Goal: Transaction & Acquisition: Purchase product/service

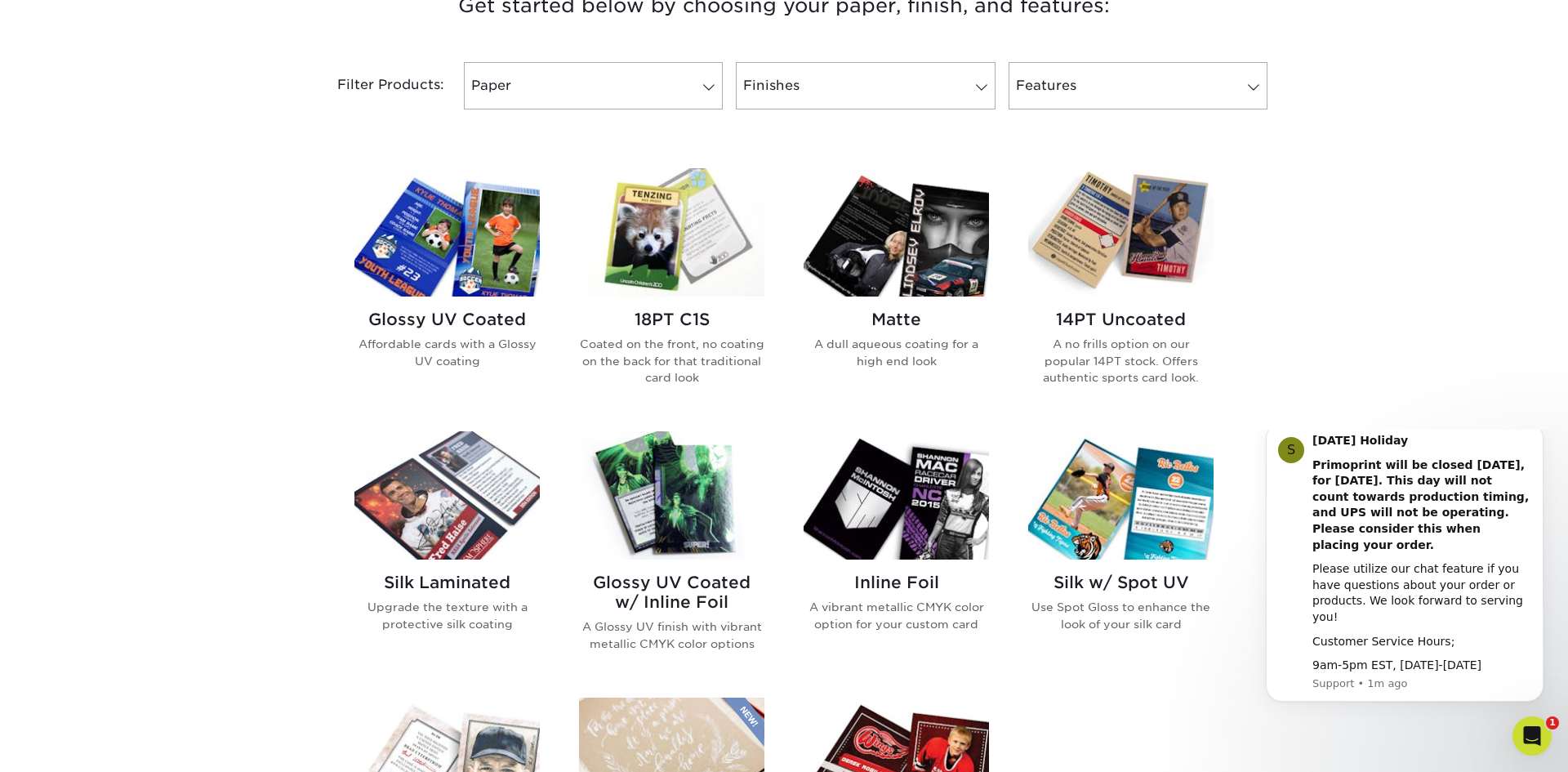
scroll to position [633, 0]
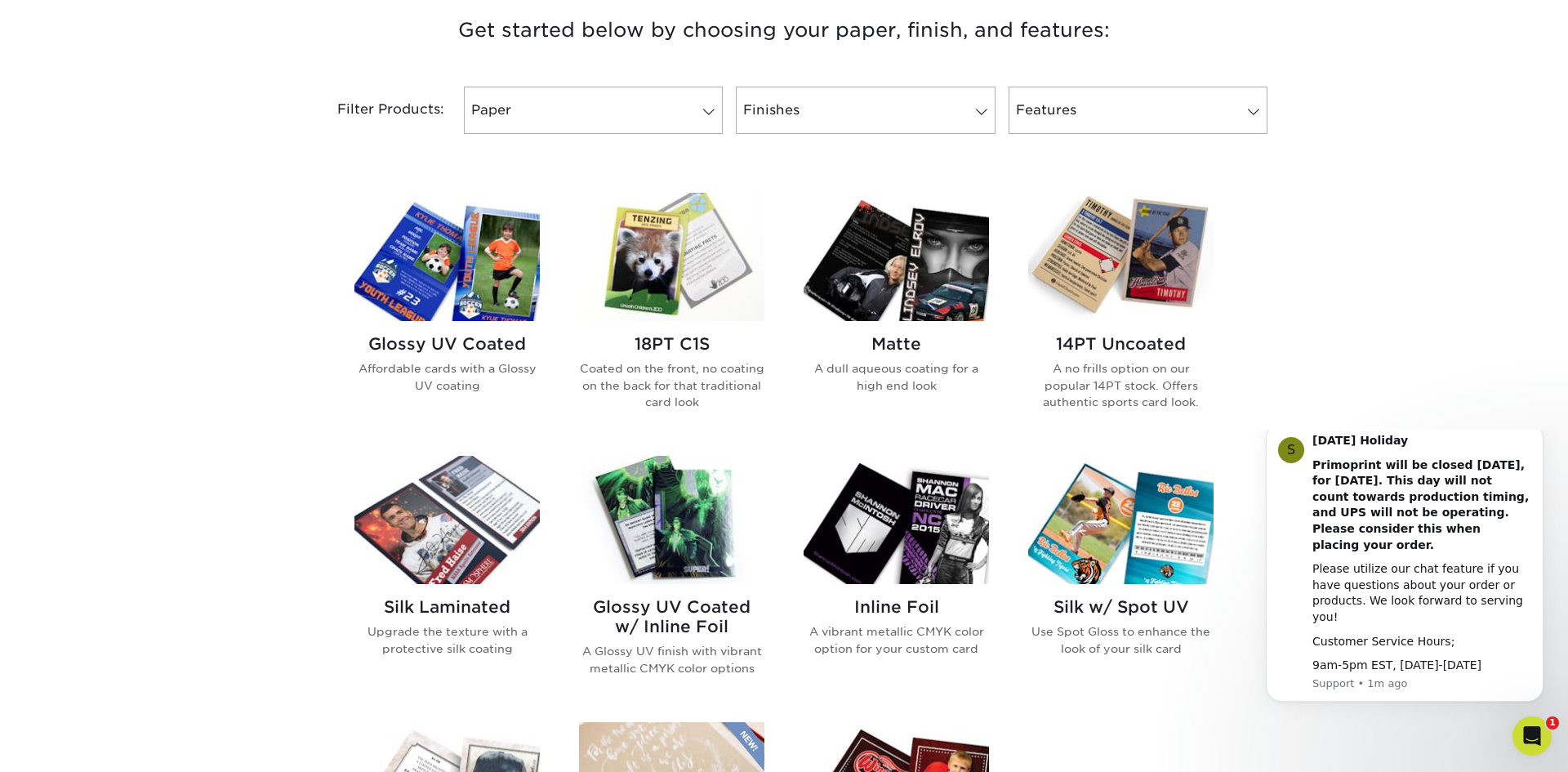
click at [1134, 283] on img at bounding box center [1121, 257] width 185 height 128
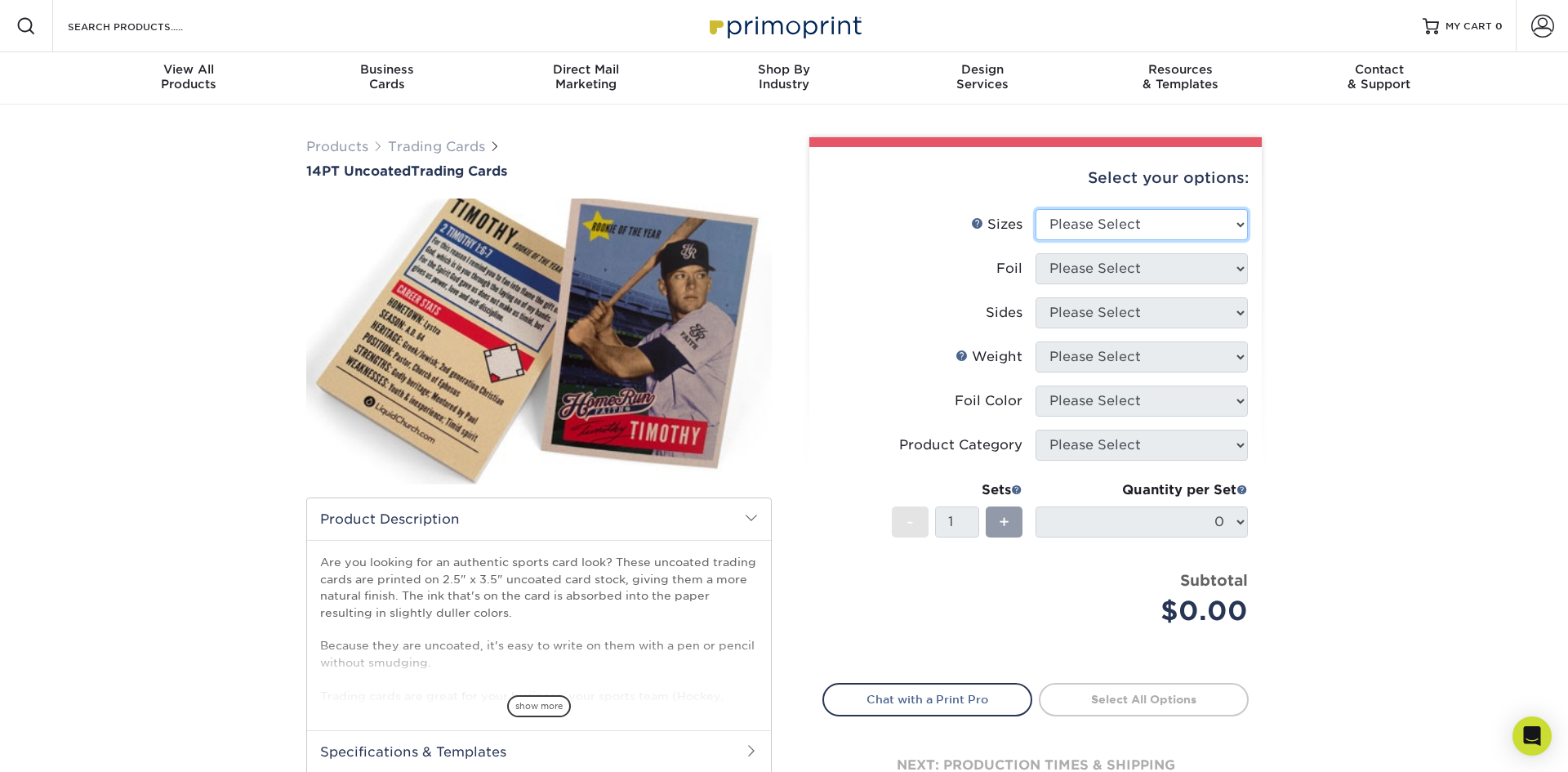
click at [1158, 223] on select "Please Select 2.5" x 3.5"" at bounding box center [1142, 224] width 212 height 31
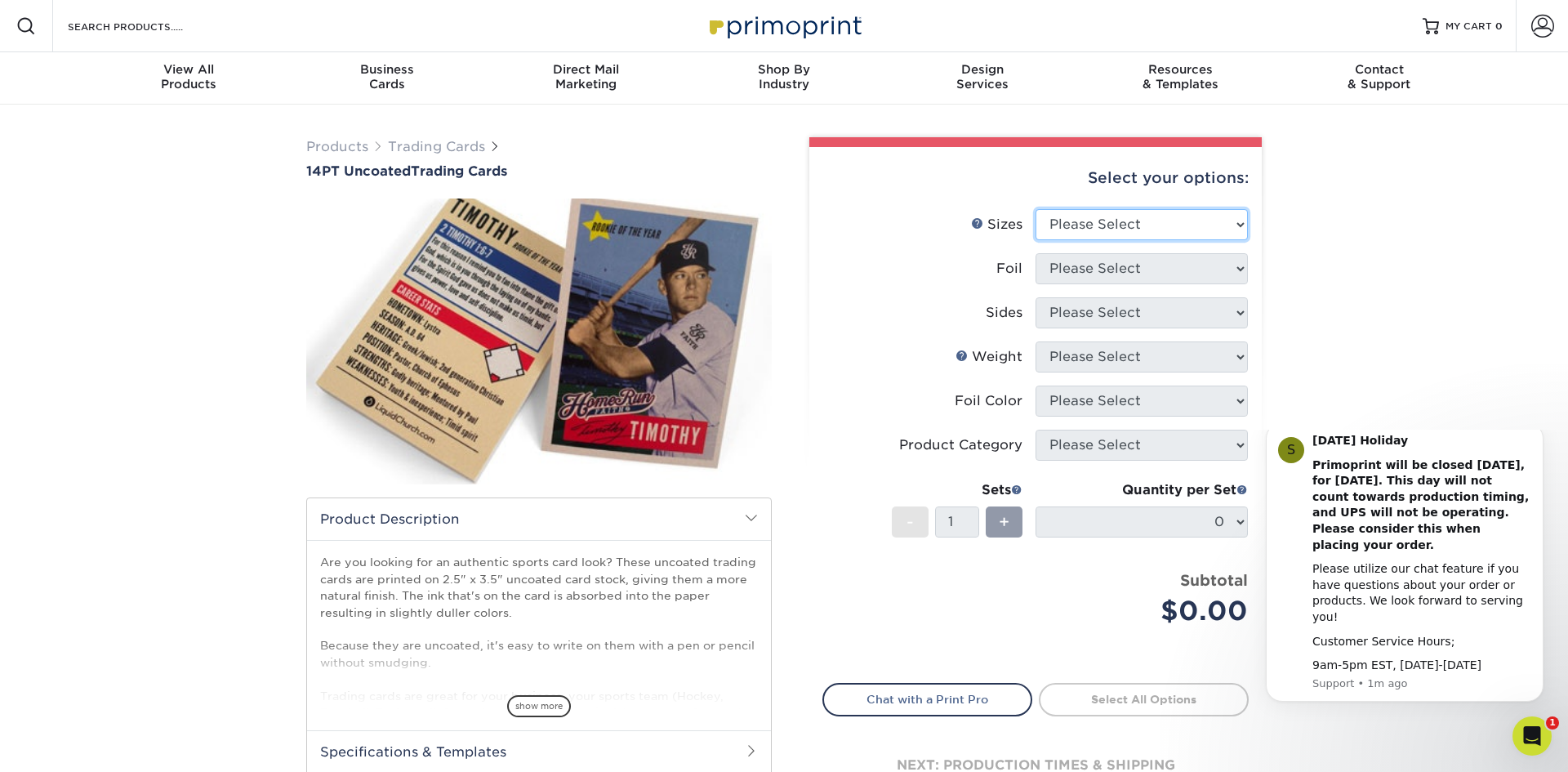
click at [1156, 226] on select "Please Select 2.5" x 3.5"" at bounding box center [1142, 224] width 212 height 31
click at [1151, 220] on select "Please Select 2.5" x 3.5"" at bounding box center [1142, 224] width 212 height 31
select select "2.50x3.50"
click at [1036, 209] on select "Please Select 2.5" x 3.5"" at bounding box center [1142, 224] width 212 height 31
click at [1156, 263] on select "Please Select Yes No" at bounding box center [1142, 269] width 212 height 31
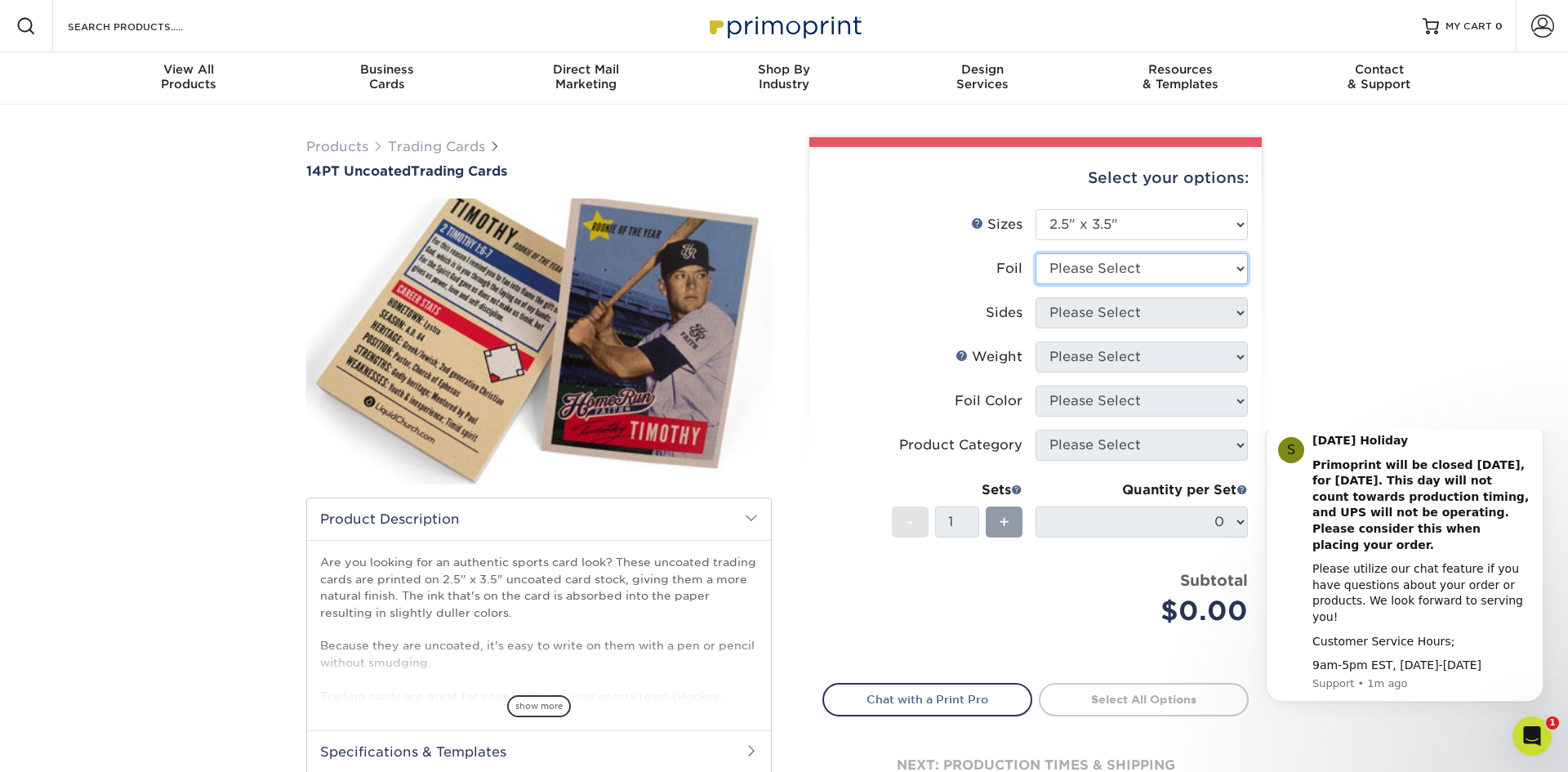
select select "1"
click at [1036, 253] on select "Please Select Yes No" at bounding box center [1142, 269] width 212 height 31
click at [1191, 311] on select "Please Select Print Both Sides - Foil Both Sides Print Both Sides - Foil Front …" at bounding box center [1142, 312] width 212 height 31
select select "e9e9dfb3-fba1-4d60-972c-fd9ca5904d33"
click at [1036, 297] on select "Please Select Print Both Sides - Foil Both Sides Print Both Sides - Foil Front …" at bounding box center [1142, 312] width 212 height 31
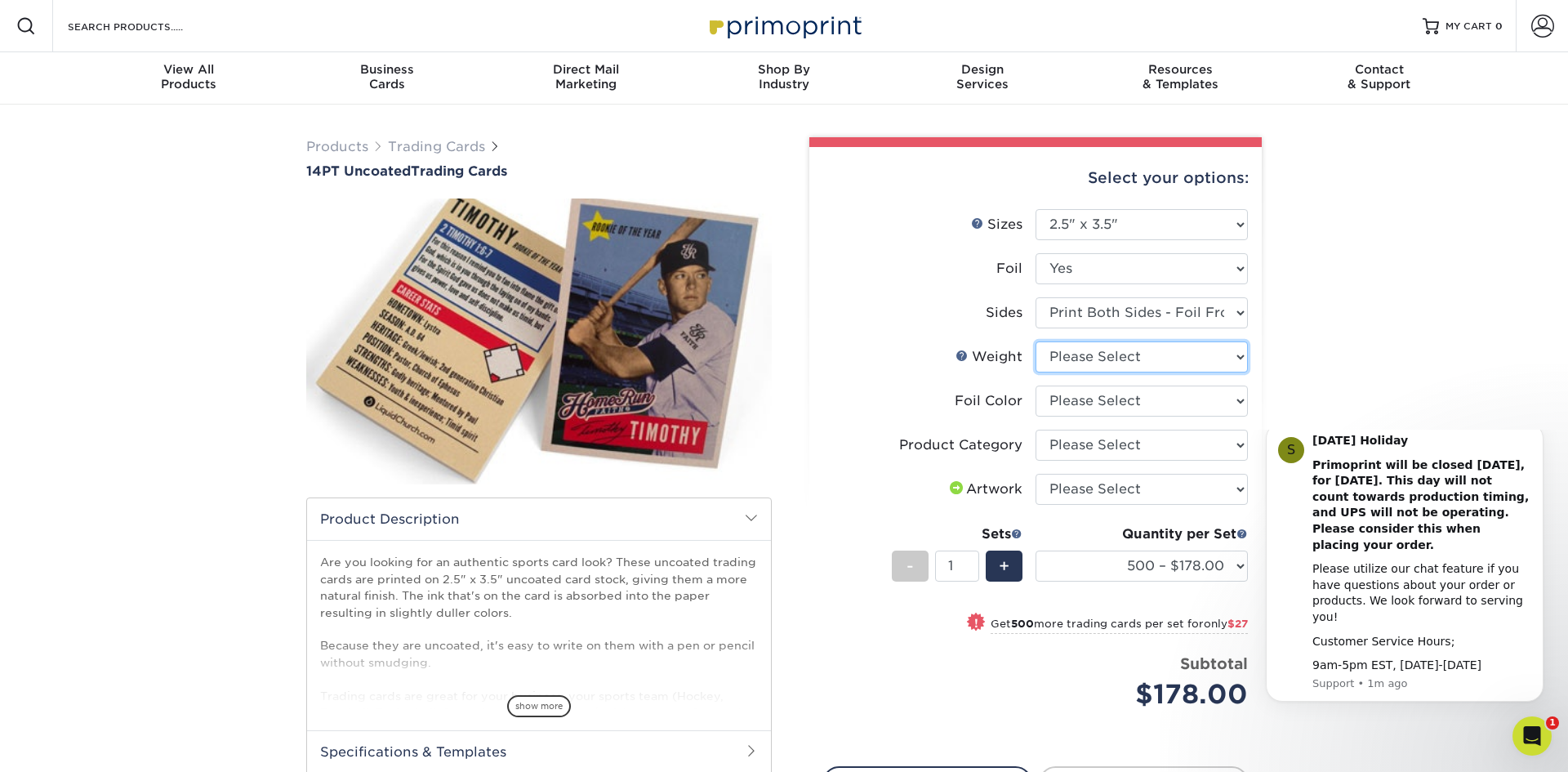
click at [1111, 353] on select "Please Select 14PT Uncoated" at bounding box center [1142, 357] width 212 height 31
click at [1036, 342] on select "Please Select 14PT Uncoated" at bounding box center [1142, 357] width 212 height 31
click at [1102, 439] on select "Please Select Trading Cards" at bounding box center [1142, 445] width 212 height 31
select select "c2f9bce9-36c2-409d-b101-c29d9d031e18"
click at [1036, 429] on select "Please Select Trading Cards" at bounding box center [1142, 445] width 212 height 31
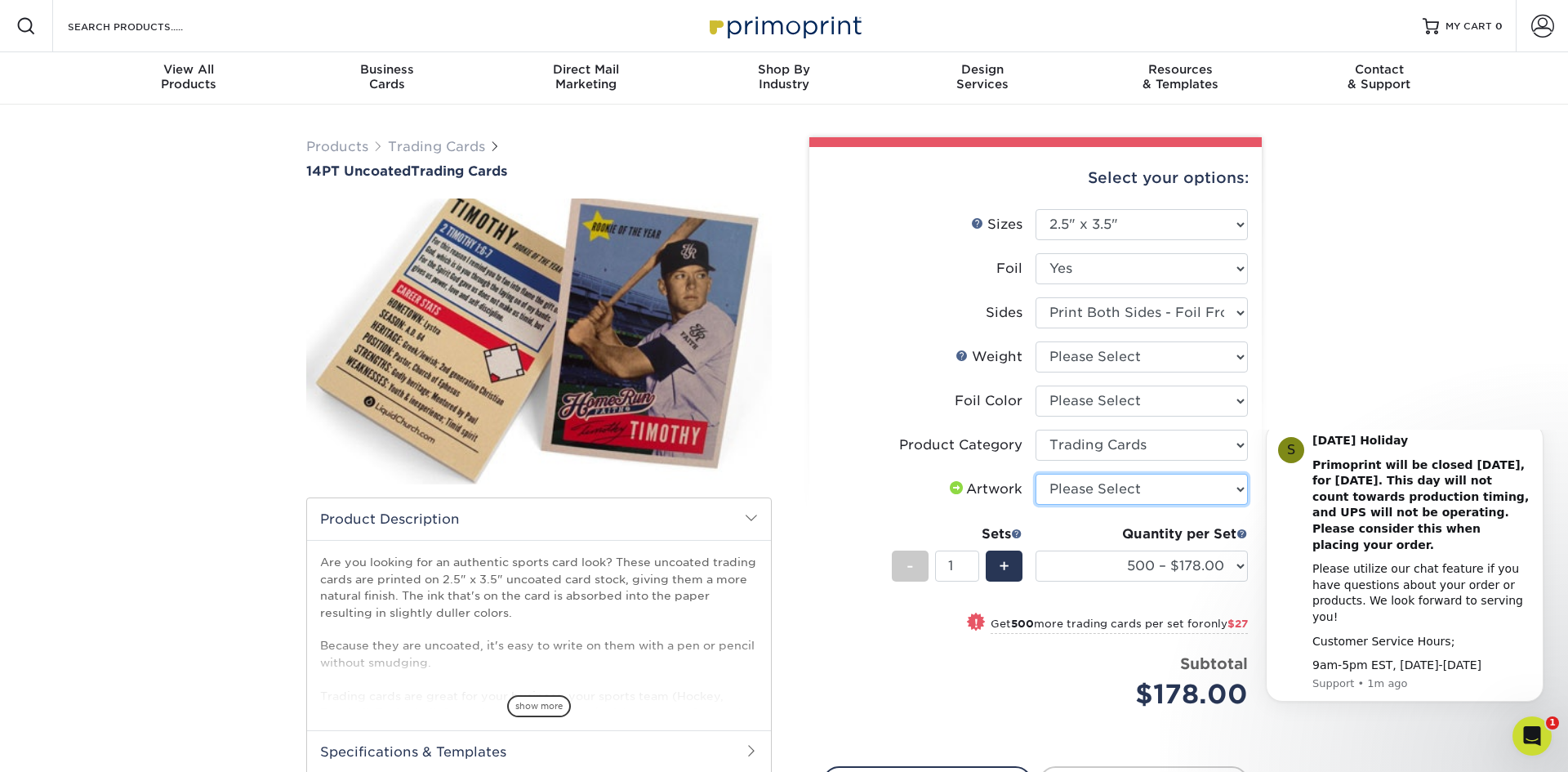
click at [1123, 483] on select "Please Select I will upload files I need a design - $100" at bounding box center [1142, 489] width 212 height 31
select select "upload"
click at [1036, 474] on select "Please Select I will upload files I need a design - $100" at bounding box center [1142, 489] width 212 height 31
click at [1235, 567] on select "500 – $178.00 1000 – $205.00 2500 – $478.00 5000 – $908.00" at bounding box center [1142, 566] width 212 height 31
click at [1036, 551] on select "500 – $178.00 1000 – $205.00 2500 – $478.00 5000 – $908.00" at bounding box center [1142, 566] width 212 height 31
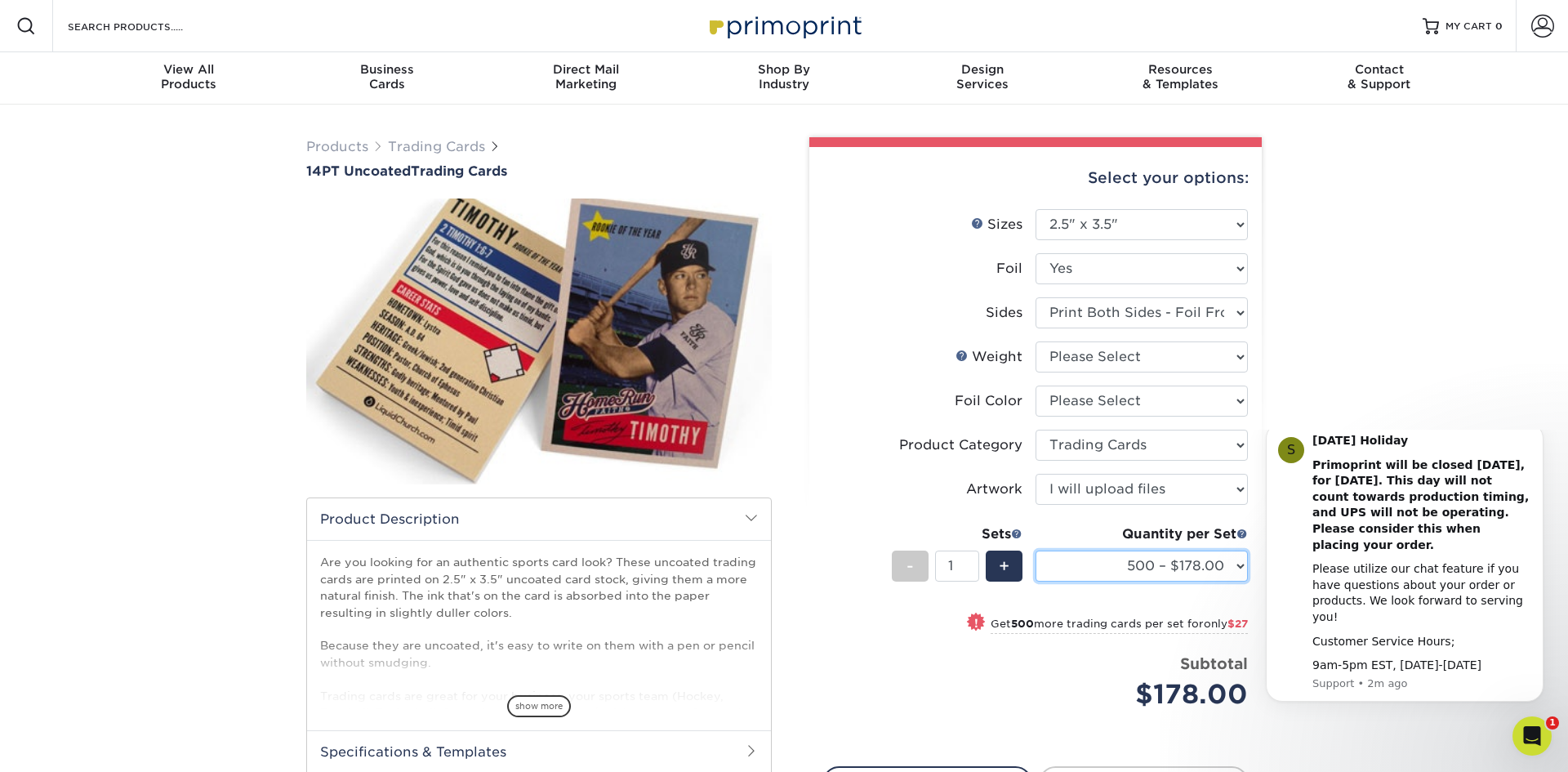
click at [1194, 567] on select "500 – $178.00 1000 – $205.00 2500 – $478.00 5000 – $908.00" at bounding box center [1142, 566] width 212 height 31
click at [1036, 551] on select "500 – $178.00 1000 – $205.00 2500 – $478.00 5000 – $908.00" at bounding box center [1142, 566] width 212 height 31
click at [1197, 567] on select "500 – $178.00 1000 – $205.00 2500 – $478.00 5000 – $908.00" at bounding box center [1142, 566] width 212 height 31
click at [1036, 551] on select "500 – $178.00 1000 – $205.00 2500 – $478.00 5000 – $908.00" at bounding box center [1142, 566] width 212 height 31
click at [1220, 569] on select "500 – $178.00 1000 – $205.00 2500 – $478.00 5000 – $908.00" at bounding box center [1142, 566] width 212 height 31
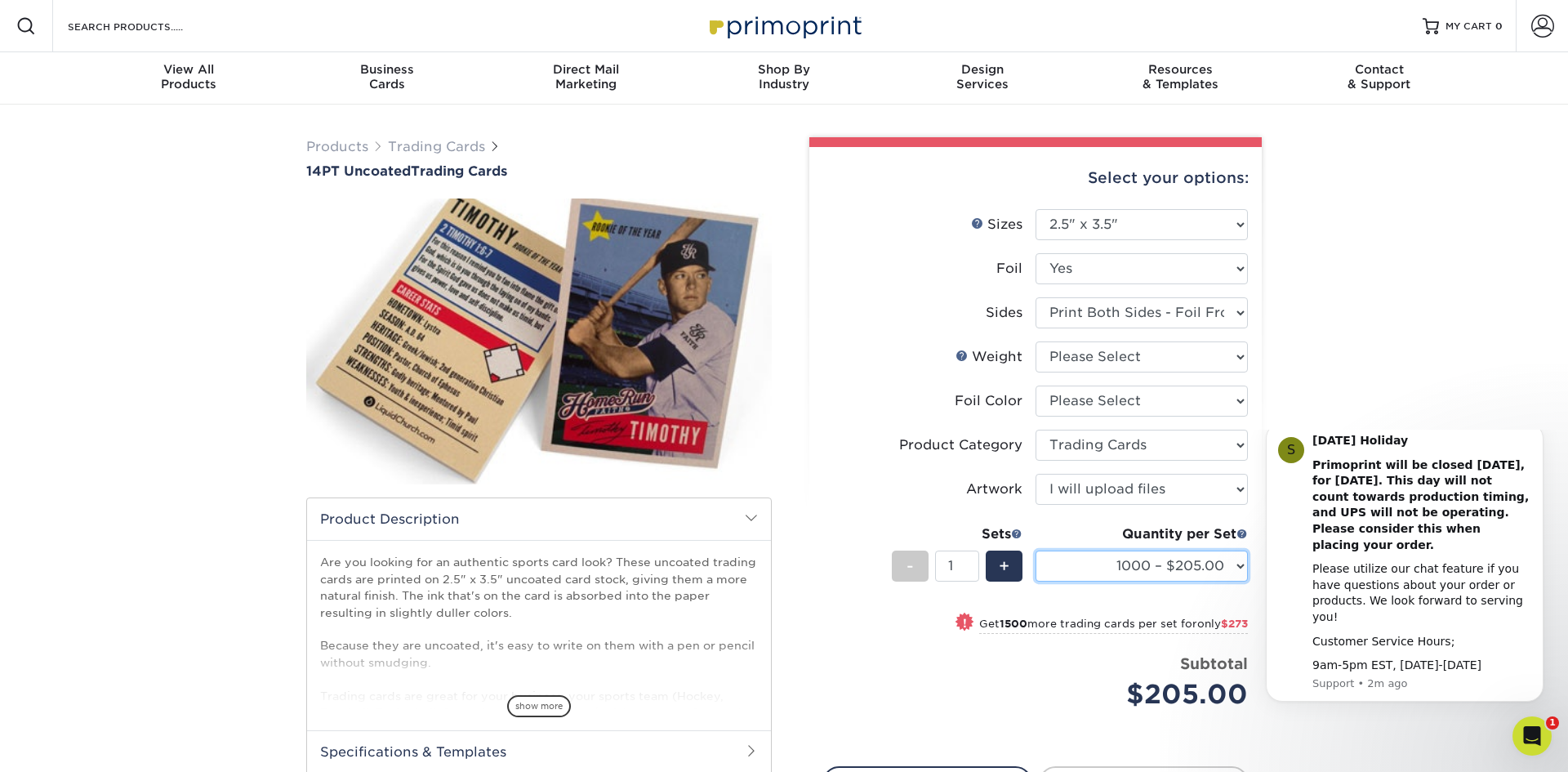
select select "500 – $178.00"
click at [1036, 551] on select "500 – $178.00 1000 – $205.00 2500 – $478.00 5000 – $908.00" at bounding box center [1142, 566] width 212 height 31
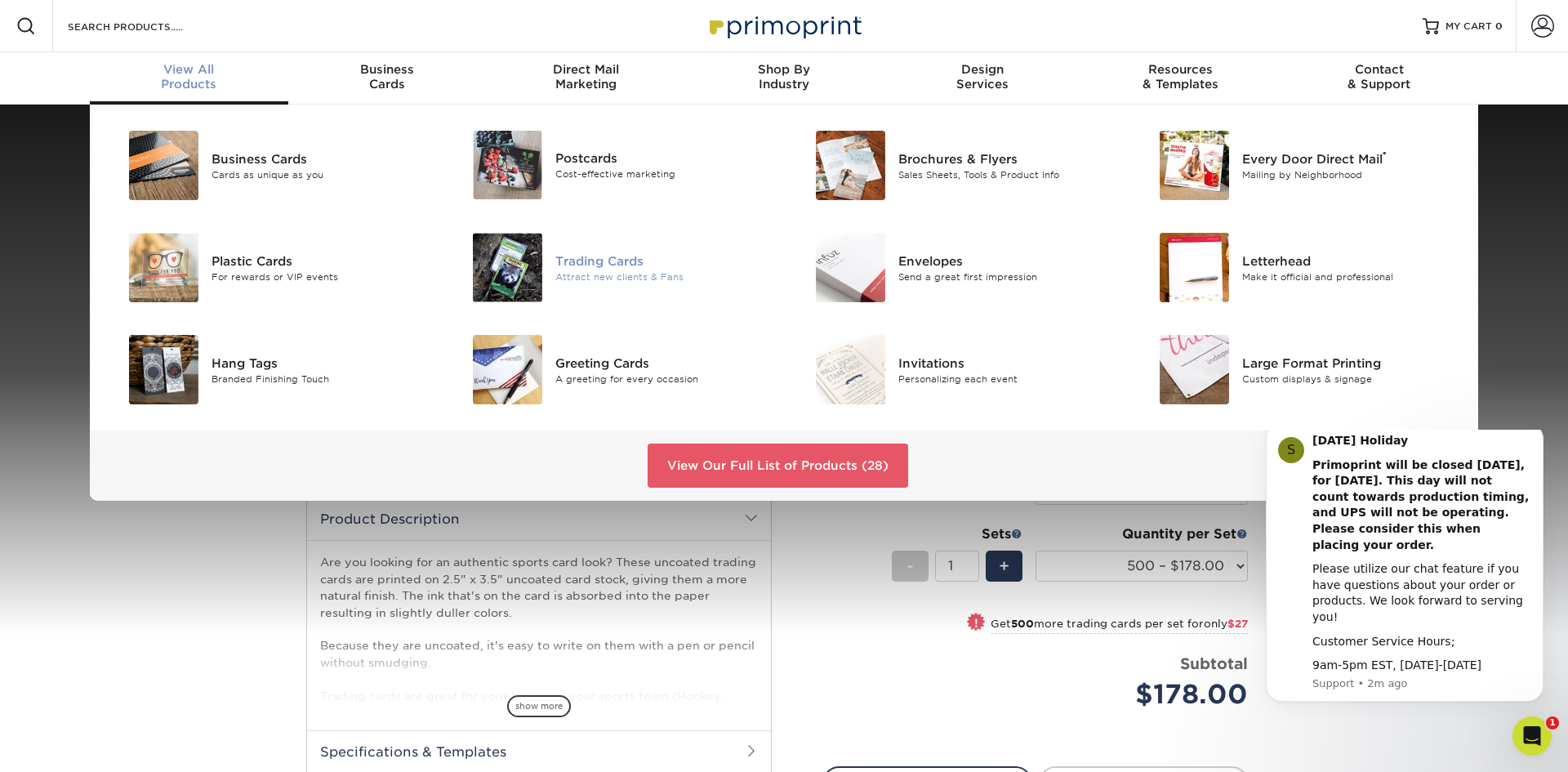
click at [577, 272] on div "Attract new clients & Fans" at bounding box center [663, 276] width 216 height 13
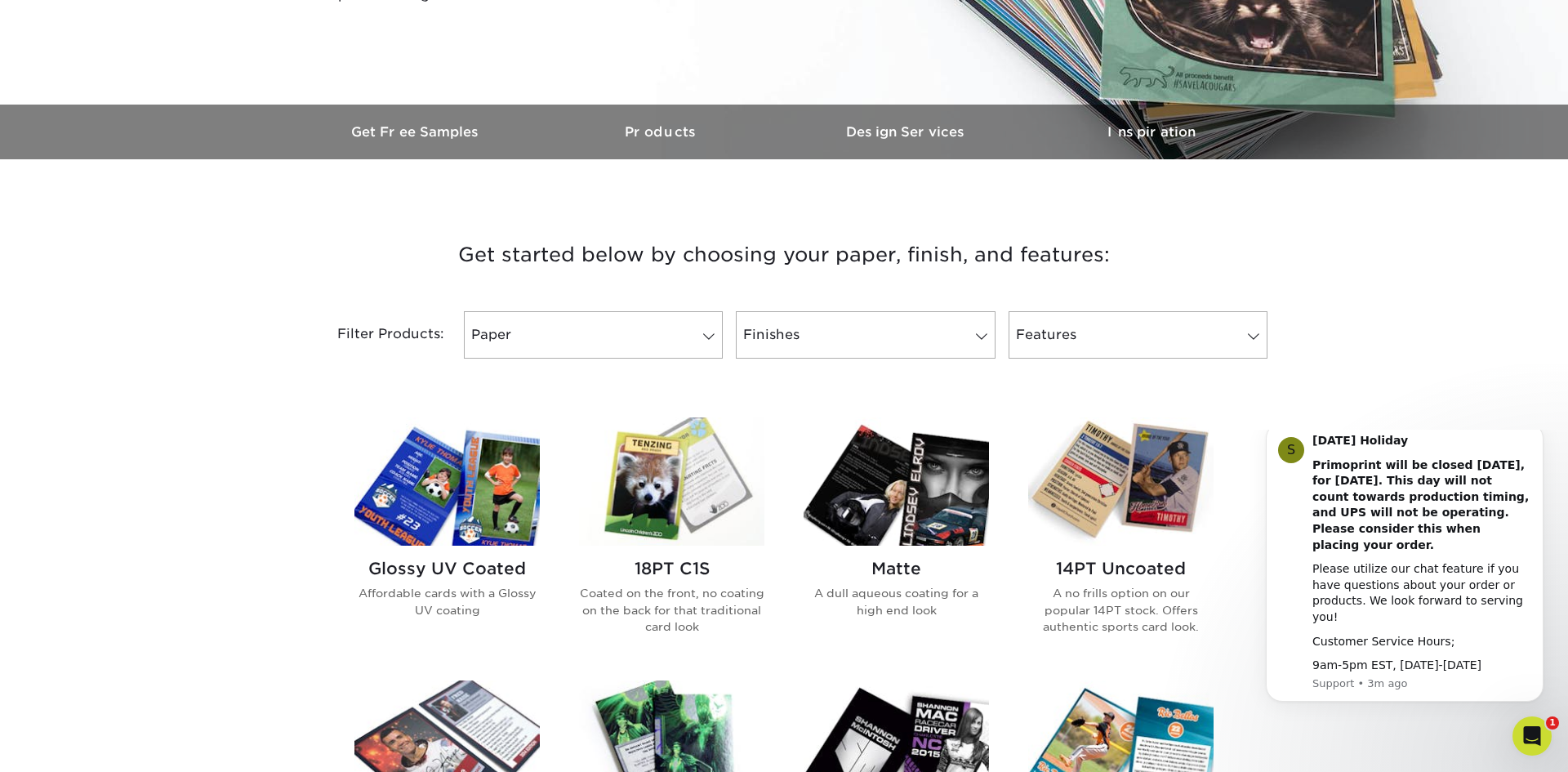
scroll to position [387, 0]
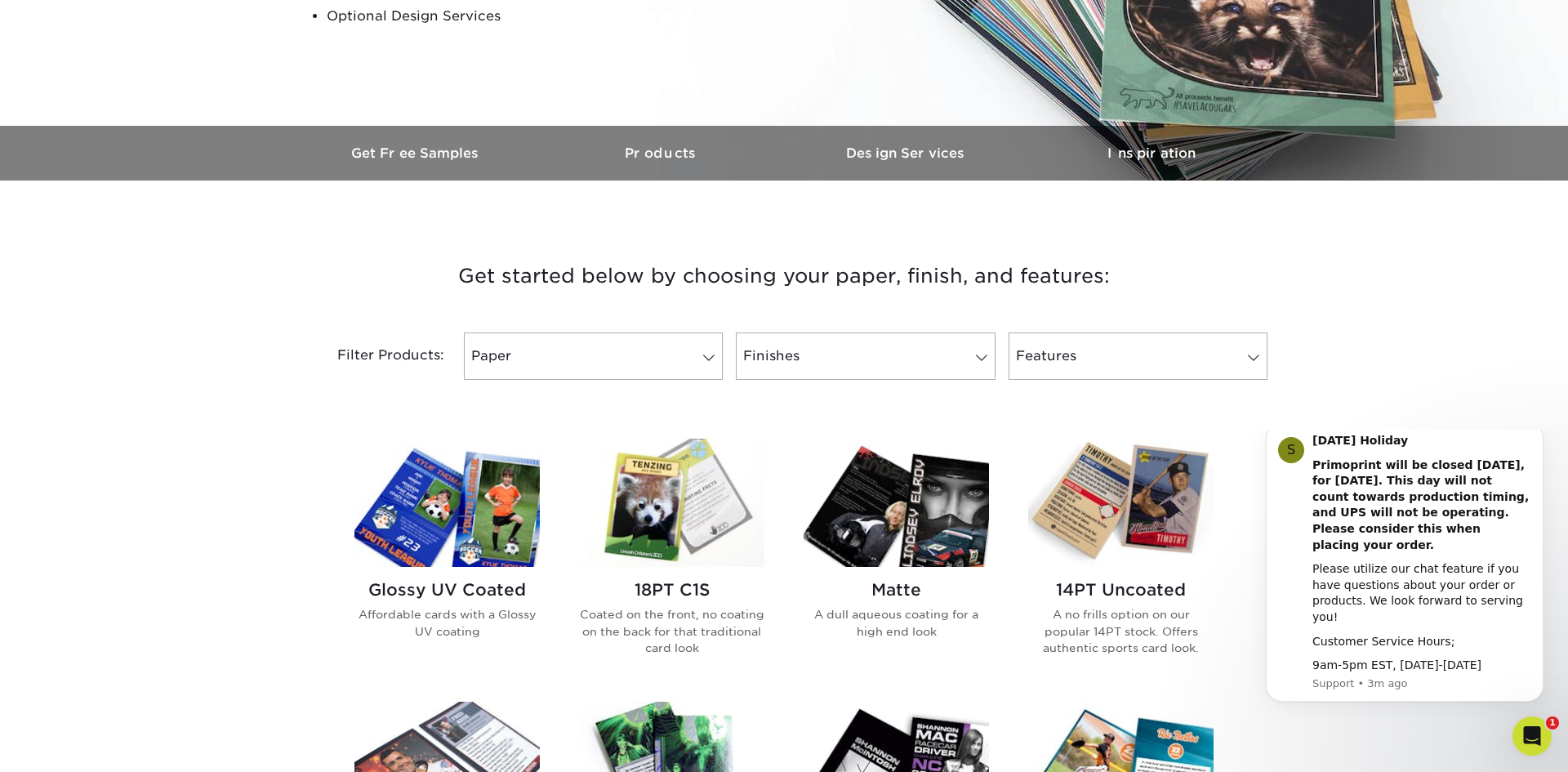
click at [674, 582] on h2 "18PT C1S" at bounding box center [672, 589] width 185 height 19
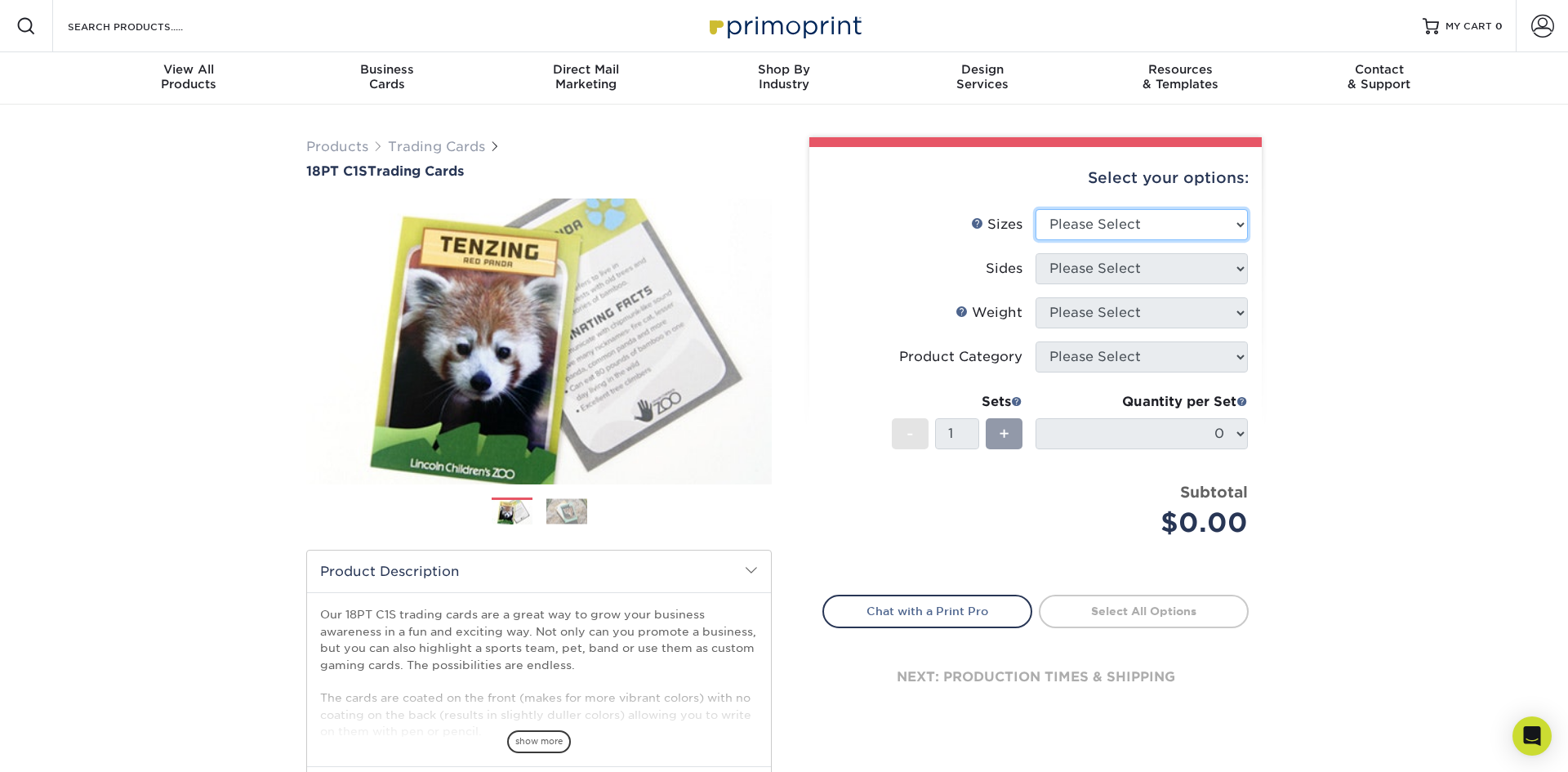
click at [1180, 227] on select "Please Select 2.5" x 3.5"" at bounding box center [1142, 224] width 212 height 31
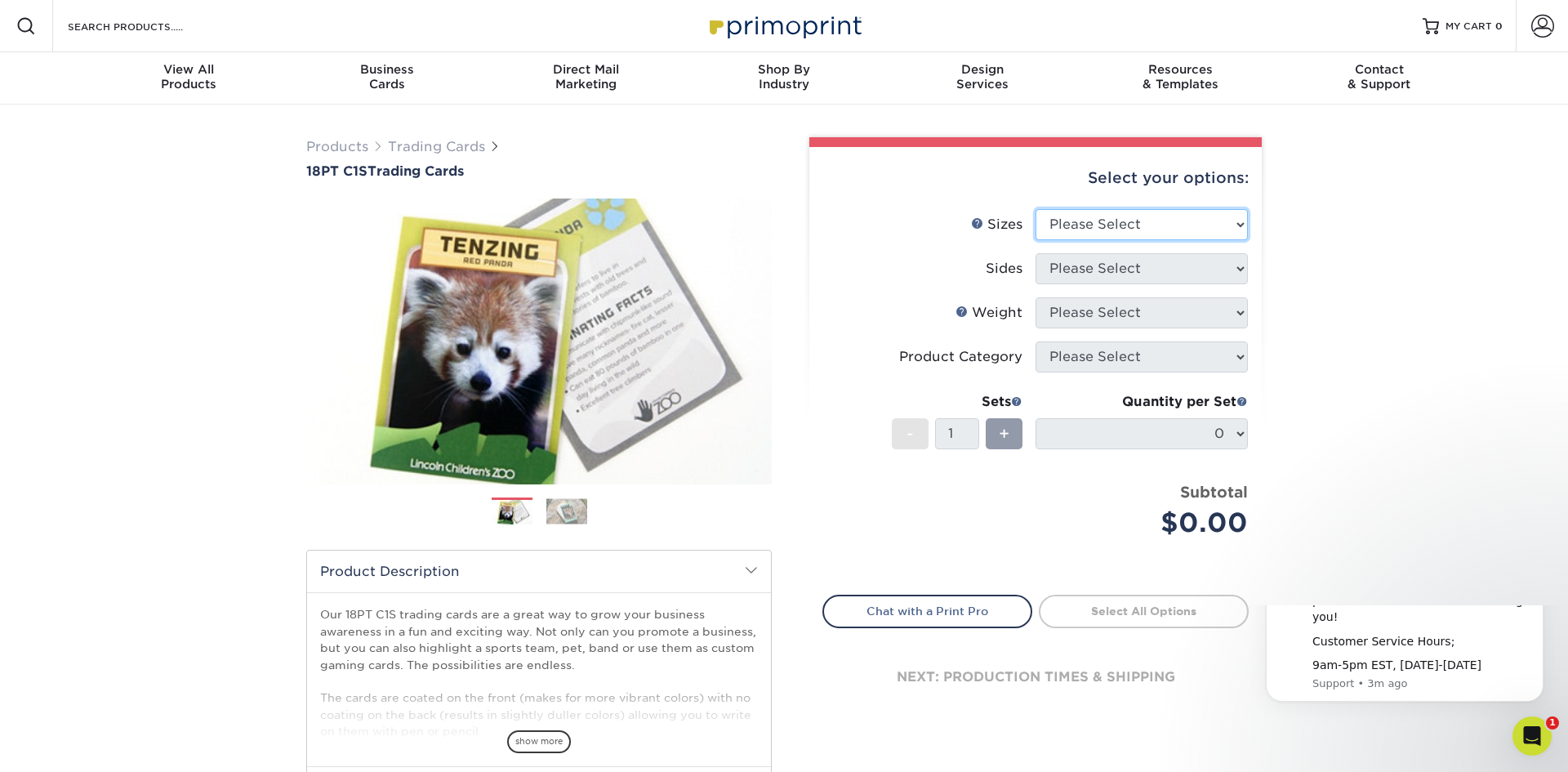
select select "2.50x3.50"
click at [1036, 209] on select "Please Select 2.5" x 3.5"" at bounding box center [1142, 224] width 212 height 31
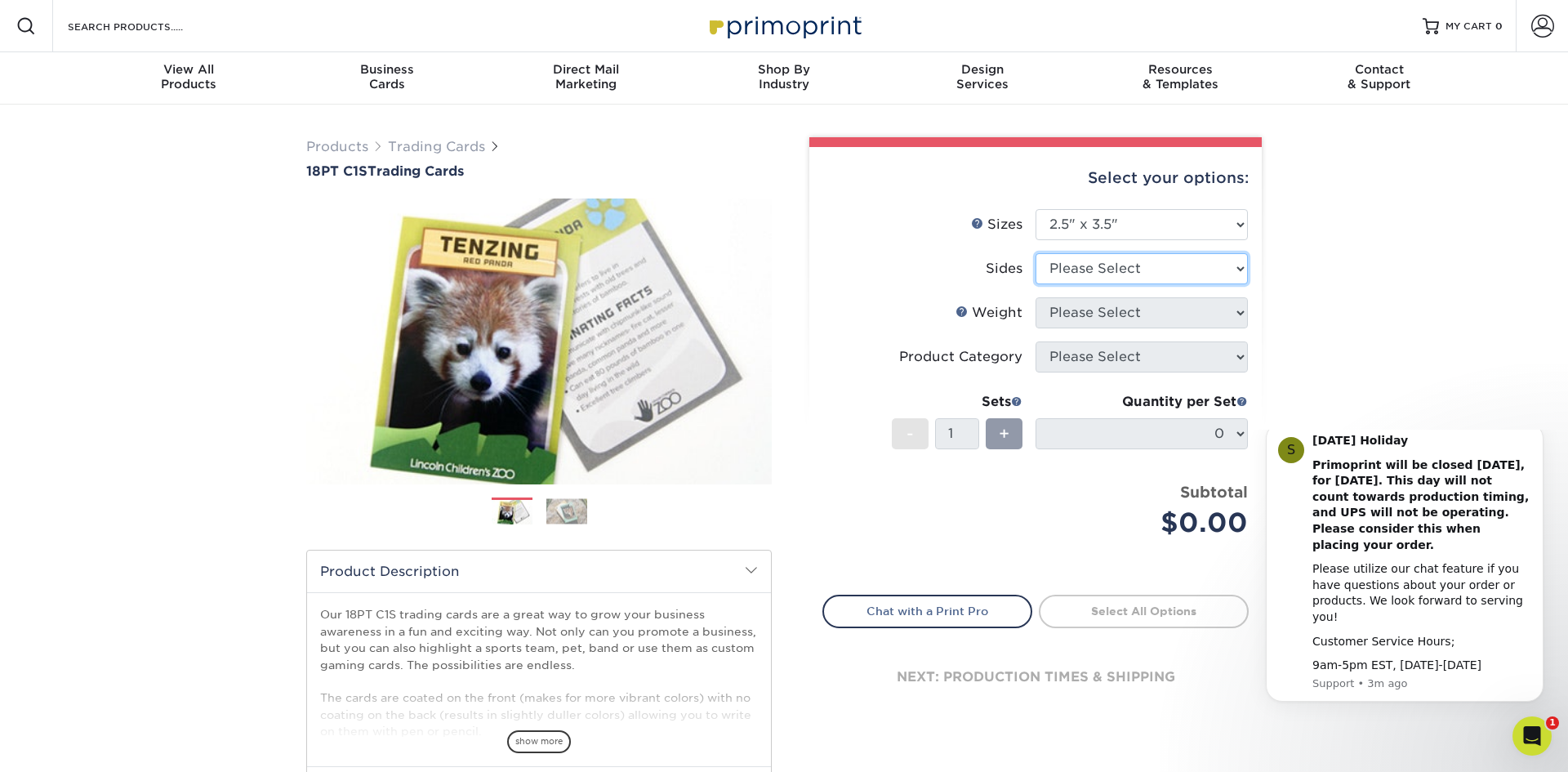
click at [1145, 268] on select "Please Select Print Both Sides Print Front Only" at bounding box center [1142, 269] width 212 height 31
select select "13abbda7-1d64-4f25-8bb2-c179b224825d"
click at [1036, 253] on select "Please Select Print Both Sides Print Front Only" at bounding box center [1142, 269] width 212 height 31
click at [1141, 309] on select "Please Select 18PT C1S" at bounding box center [1142, 312] width 212 height 31
select select "18PTC1S"
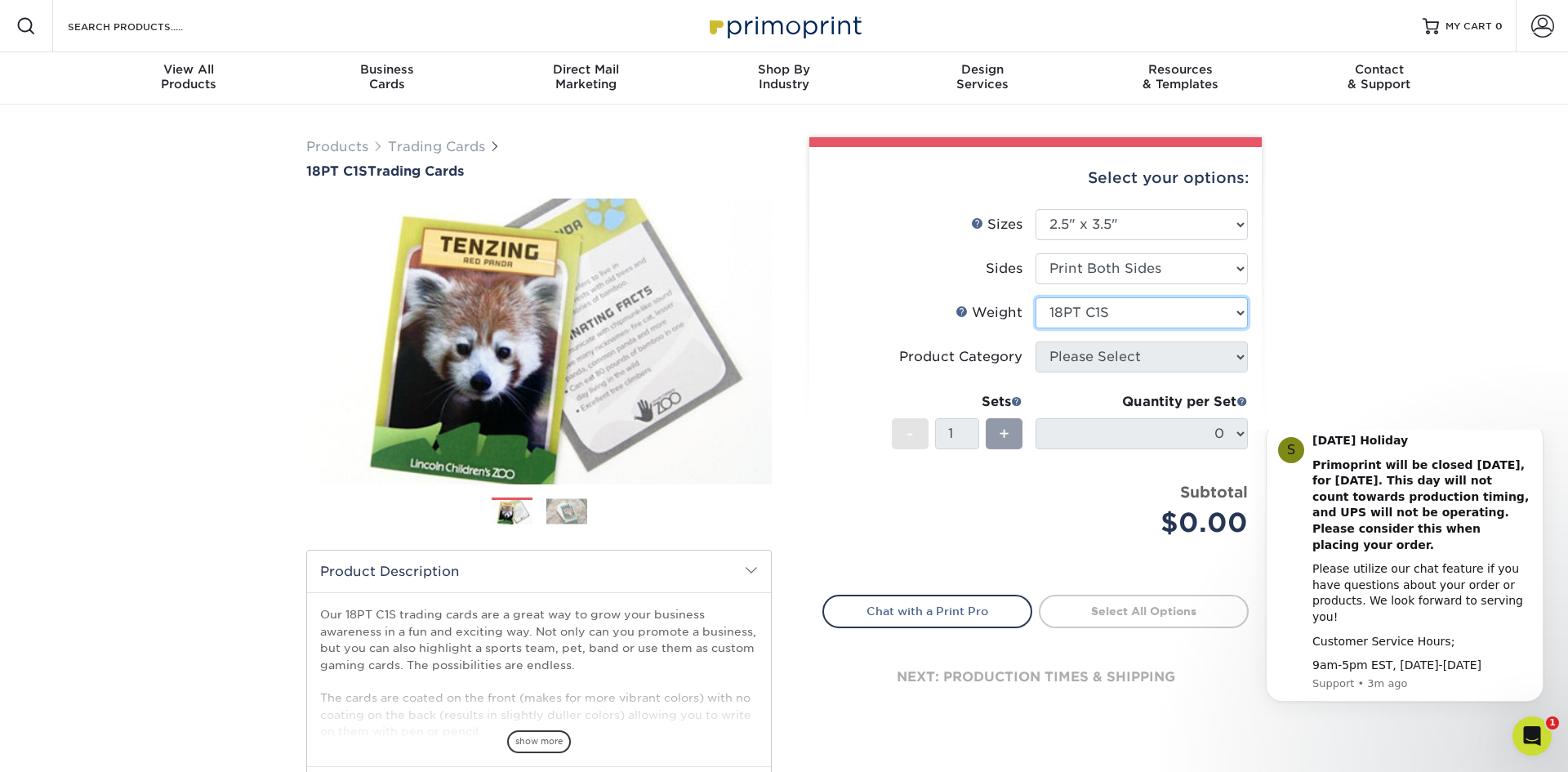
click at [1036, 297] on select "Please Select 18PT C1S" at bounding box center [1142, 312] width 212 height 31
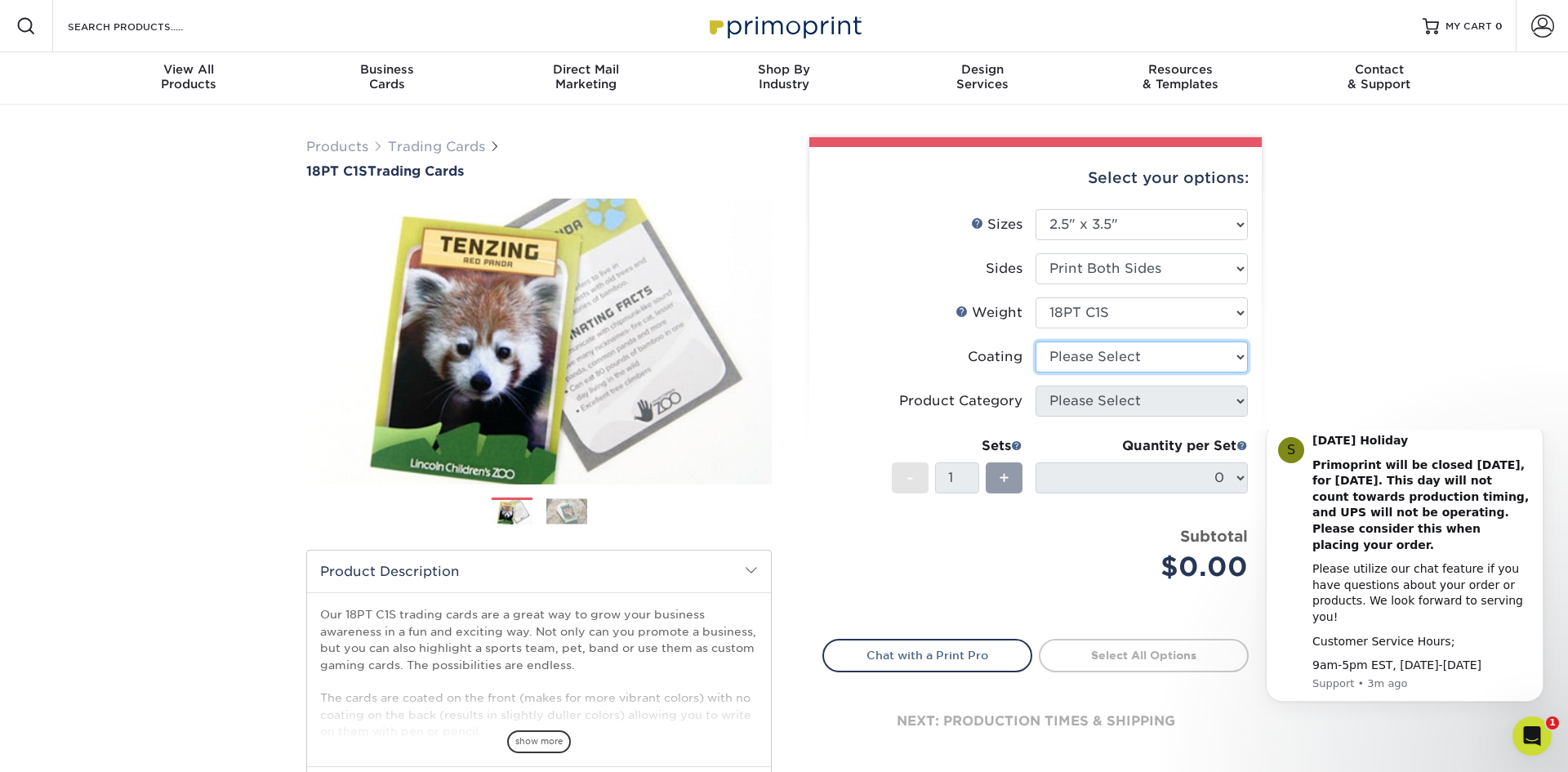
click at [1124, 354] on select at bounding box center [1142, 357] width 212 height 31
select select "1e8116af-acfc-44b1-83dc-8181aa338834"
click at [1036, 342] on select at bounding box center [1142, 357] width 212 height 31
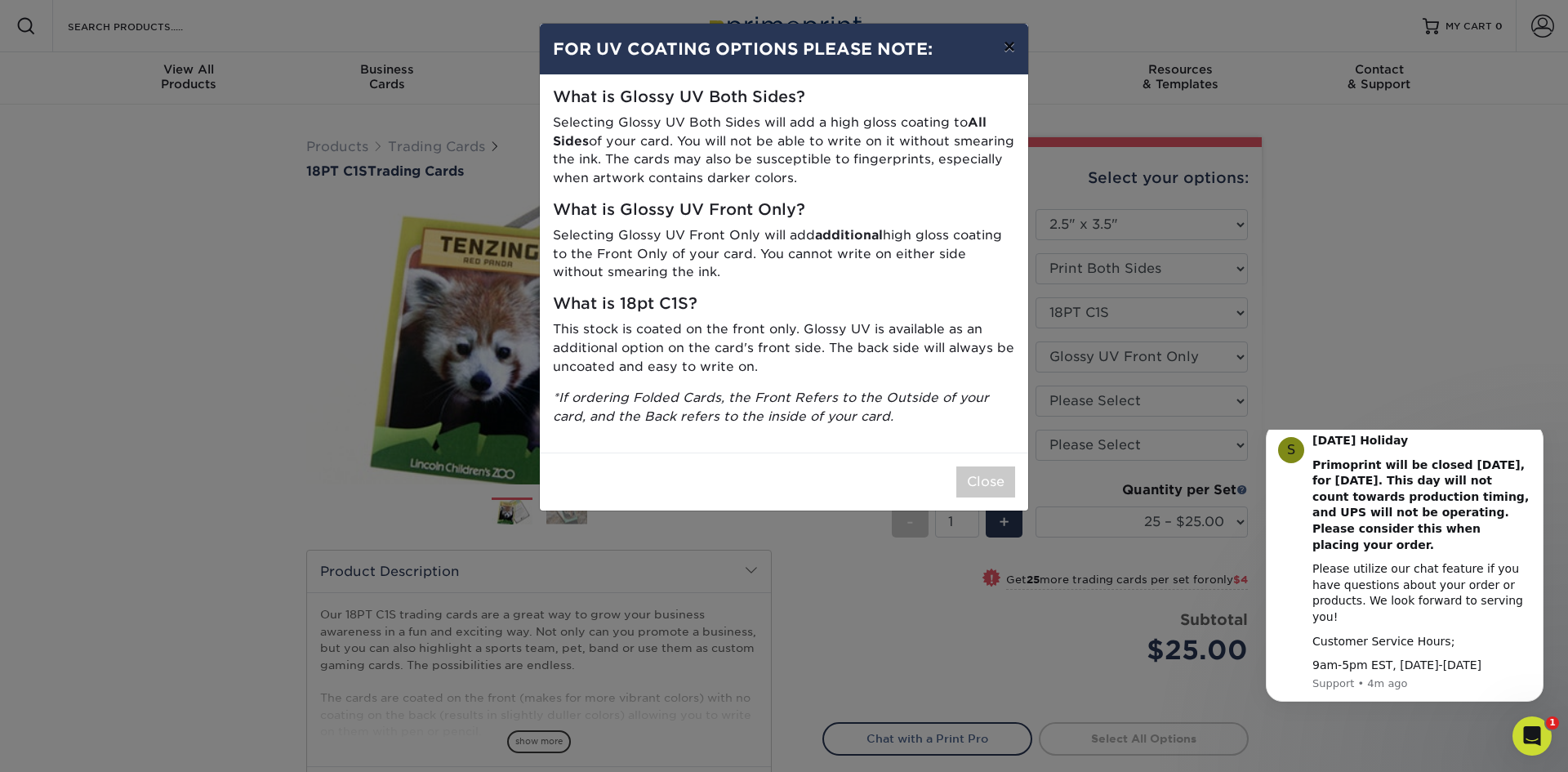
click at [1009, 46] on button "×" at bounding box center [1009, 46] width 38 height 45
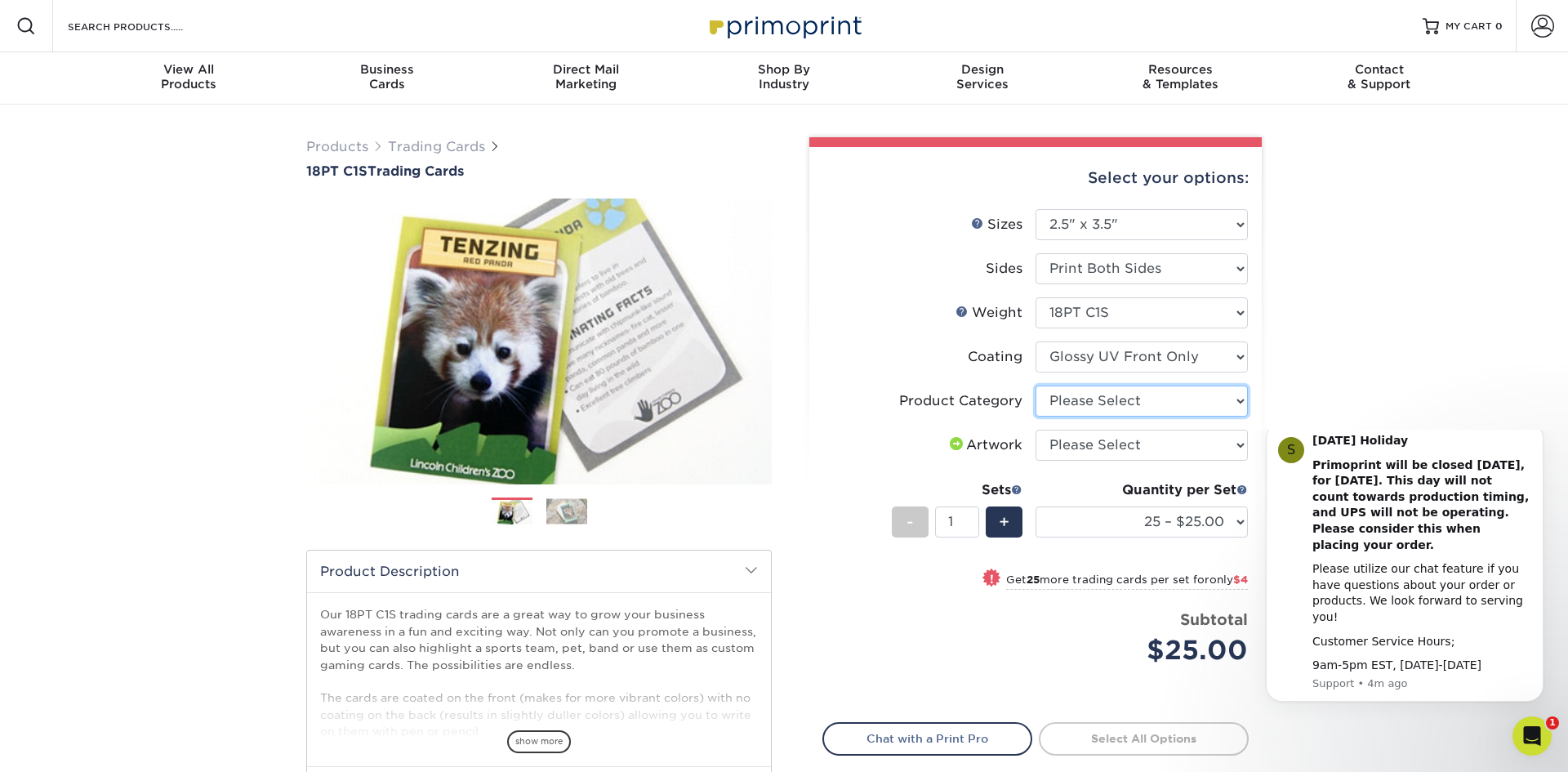
click at [1144, 402] on select "Please Select Trading Cards" at bounding box center [1142, 401] width 212 height 31
select select "c2f9bce9-36c2-409d-b101-c29d9d031e18"
click at [1036, 386] on select "Please Select Trading Cards" at bounding box center [1142, 401] width 212 height 31
click at [1187, 354] on select at bounding box center [1142, 357] width 212 height 31
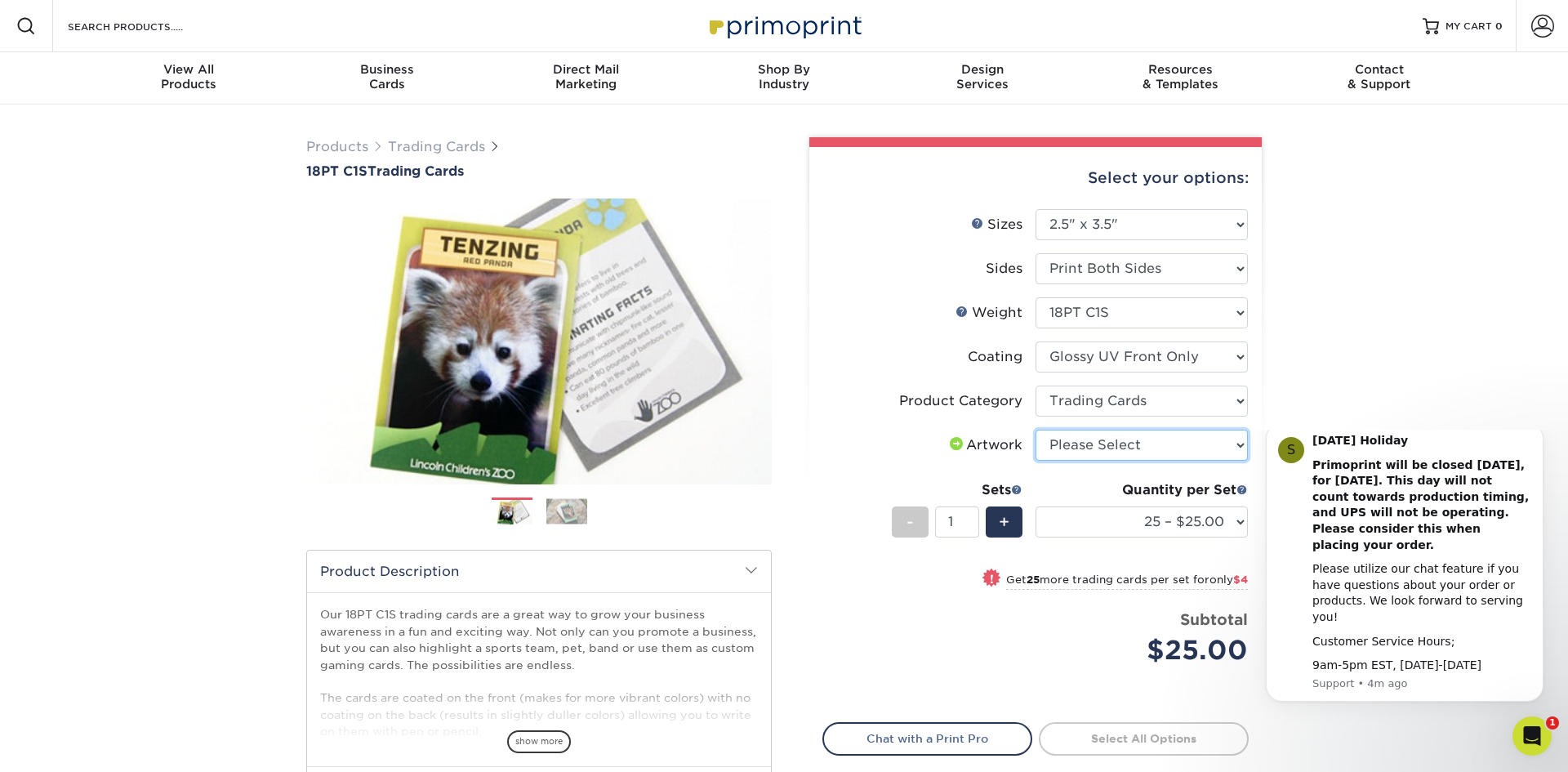
click at [1112, 443] on select "Please Select I will upload files I need a design - $100" at bounding box center [1142, 445] width 212 height 31
select select "upload"
click at [1036, 429] on select "Please Select I will upload files I need a design - $100" at bounding box center [1142, 445] width 212 height 31
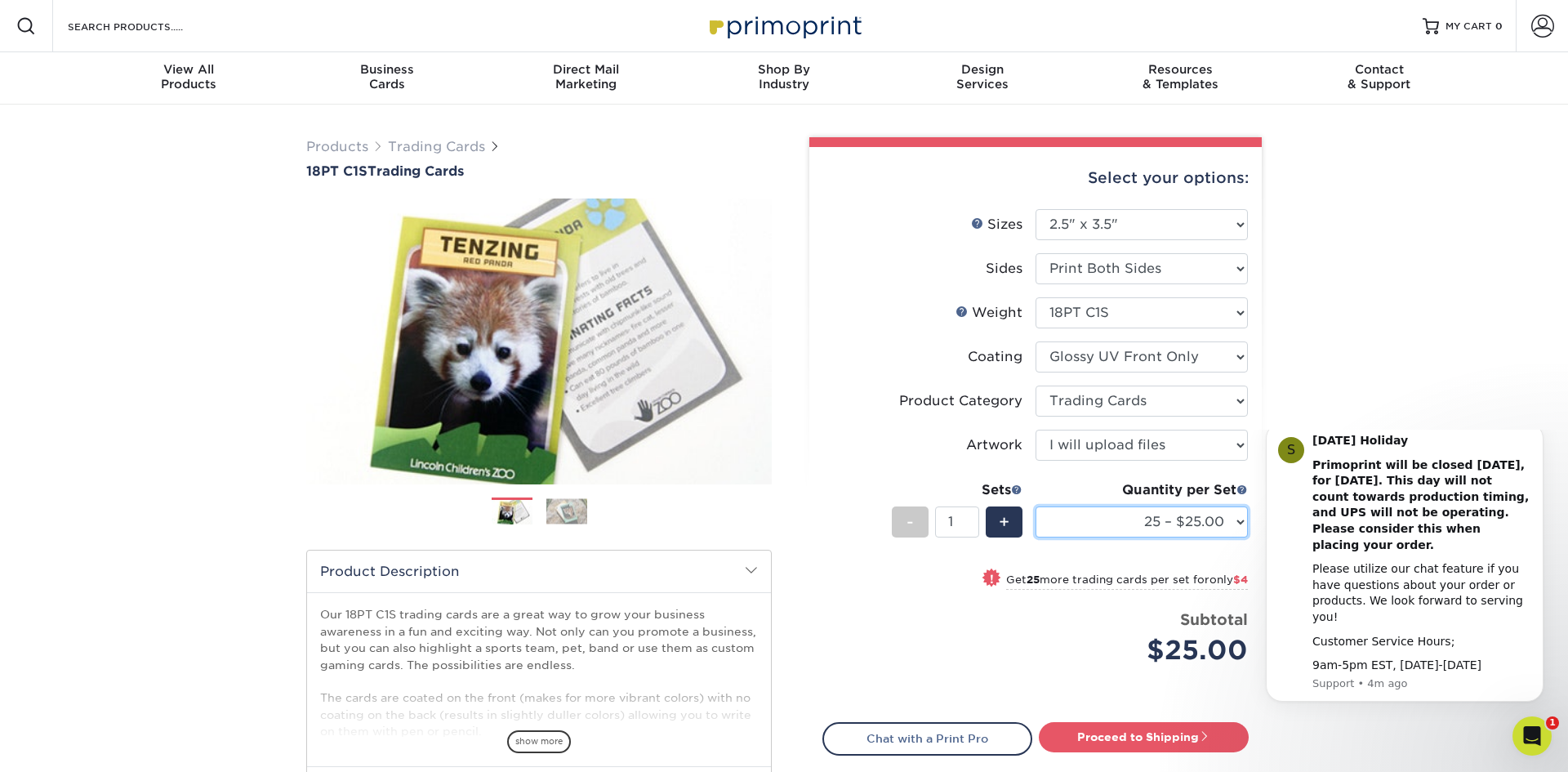
click at [1197, 519] on select "25 – $25.00 50 – $29.00 75 – $37.00 100 – $41.00 250 – $48.00 500 – $58.00 1000…" at bounding box center [1142, 522] width 212 height 31
select select "1000 – $78.00"
click at [1036, 507] on select "25 – $25.00 50 – $29.00 75 – $37.00 100 – $41.00 250 – $48.00 500 – $58.00 1000…" at bounding box center [1142, 522] width 212 height 31
click at [1190, 512] on select "25 – $25.00 50 – $29.00 75 – $37.00 100 – $41.00 250 – $48.00 500 – $58.00 1000…" at bounding box center [1142, 522] width 212 height 31
click at [1036, 507] on select "25 – $25.00 50 – $29.00 75 – $37.00 100 – $41.00 250 – $48.00 500 – $58.00 1000…" at bounding box center [1142, 522] width 212 height 31
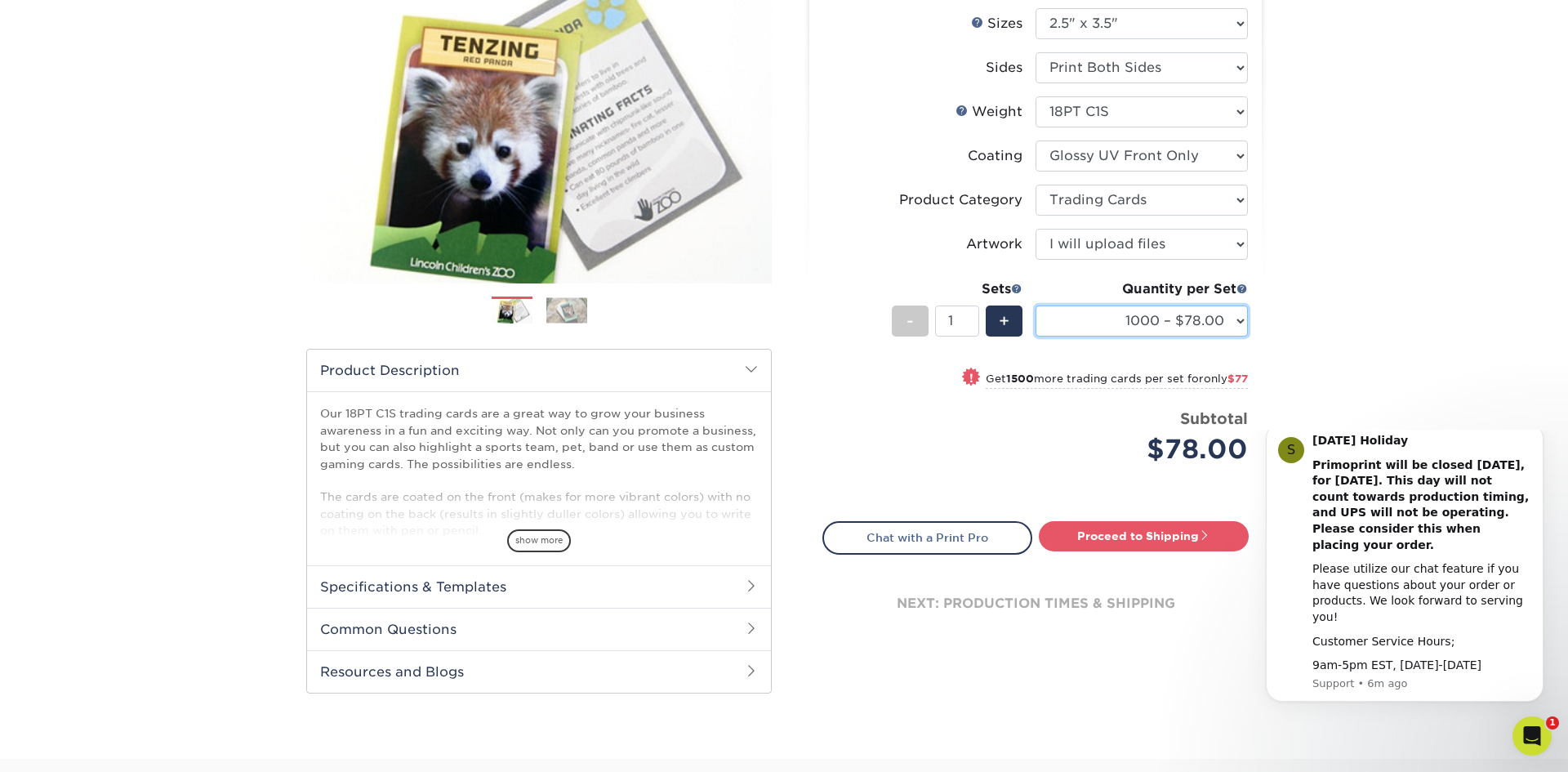
scroll to position [210, 0]
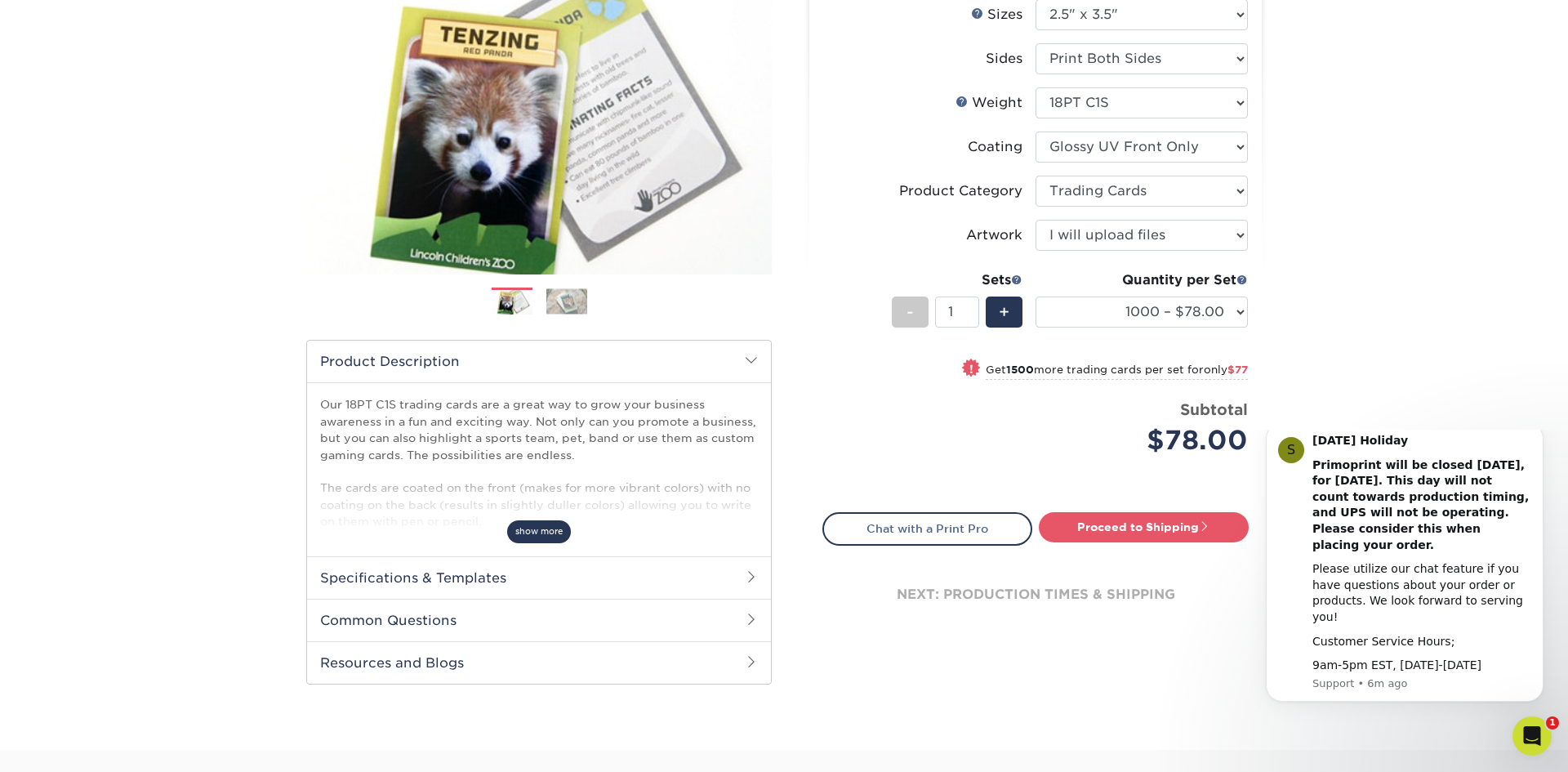
click at [526, 533] on span "show more" at bounding box center [539, 531] width 64 height 22
click at [461, 575] on h2 "Specifications & Templates" at bounding box center [539, 578] width 464 height 42
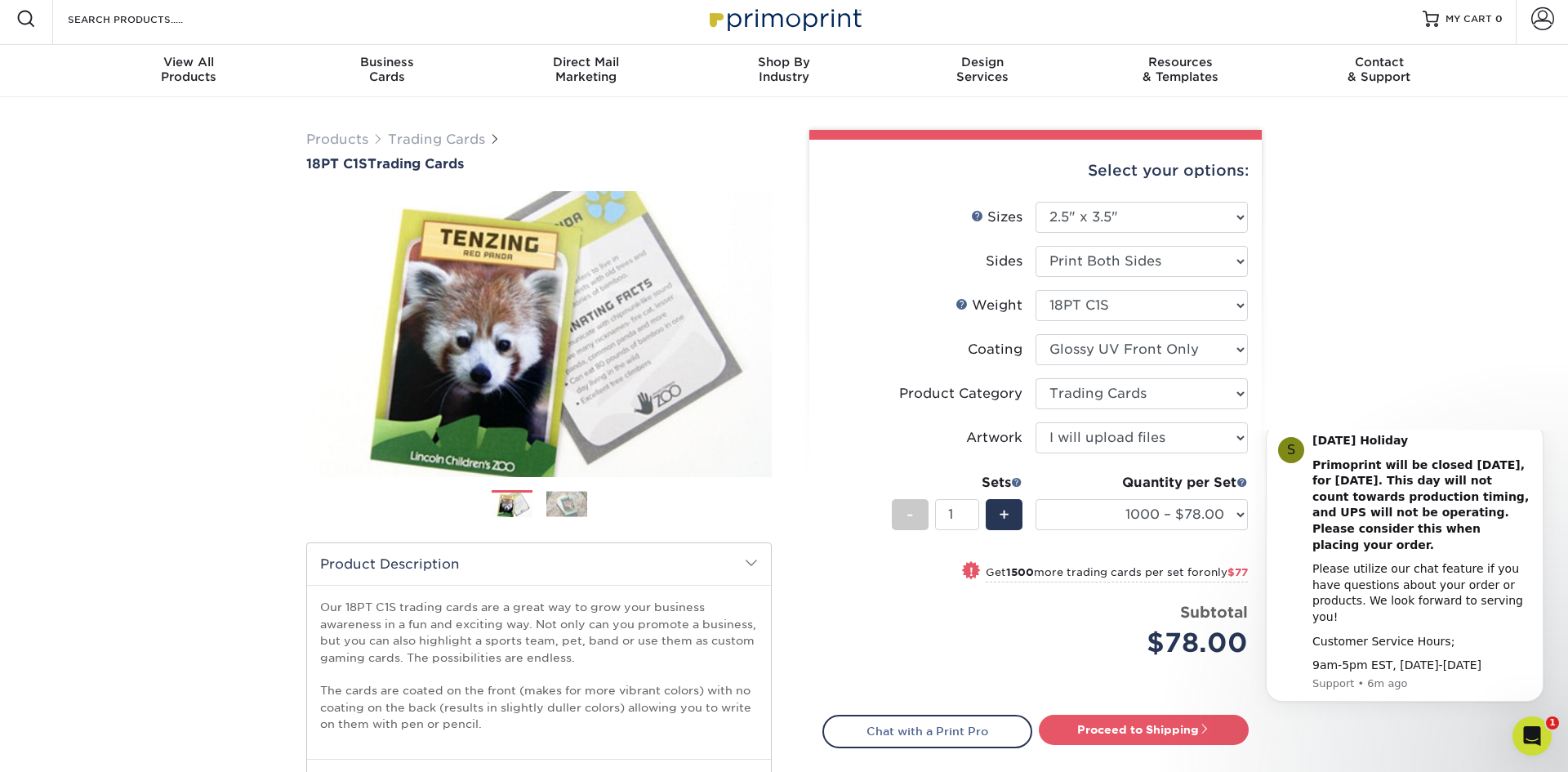
scroll to position [0, 0]
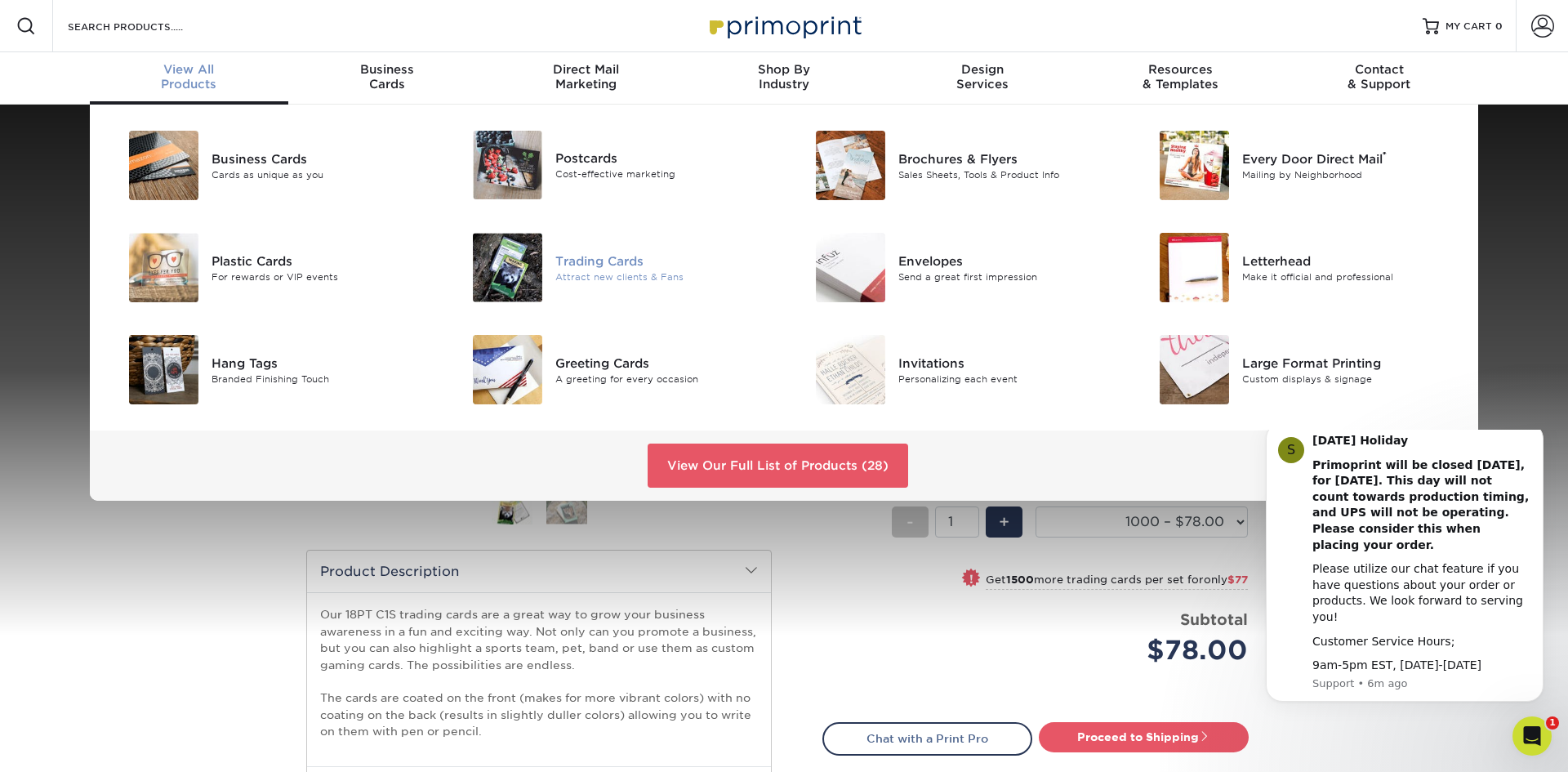
click at [574, 269] on div "Attract new clients & Fans" at bounding box center [663, 276] width 216 height 13
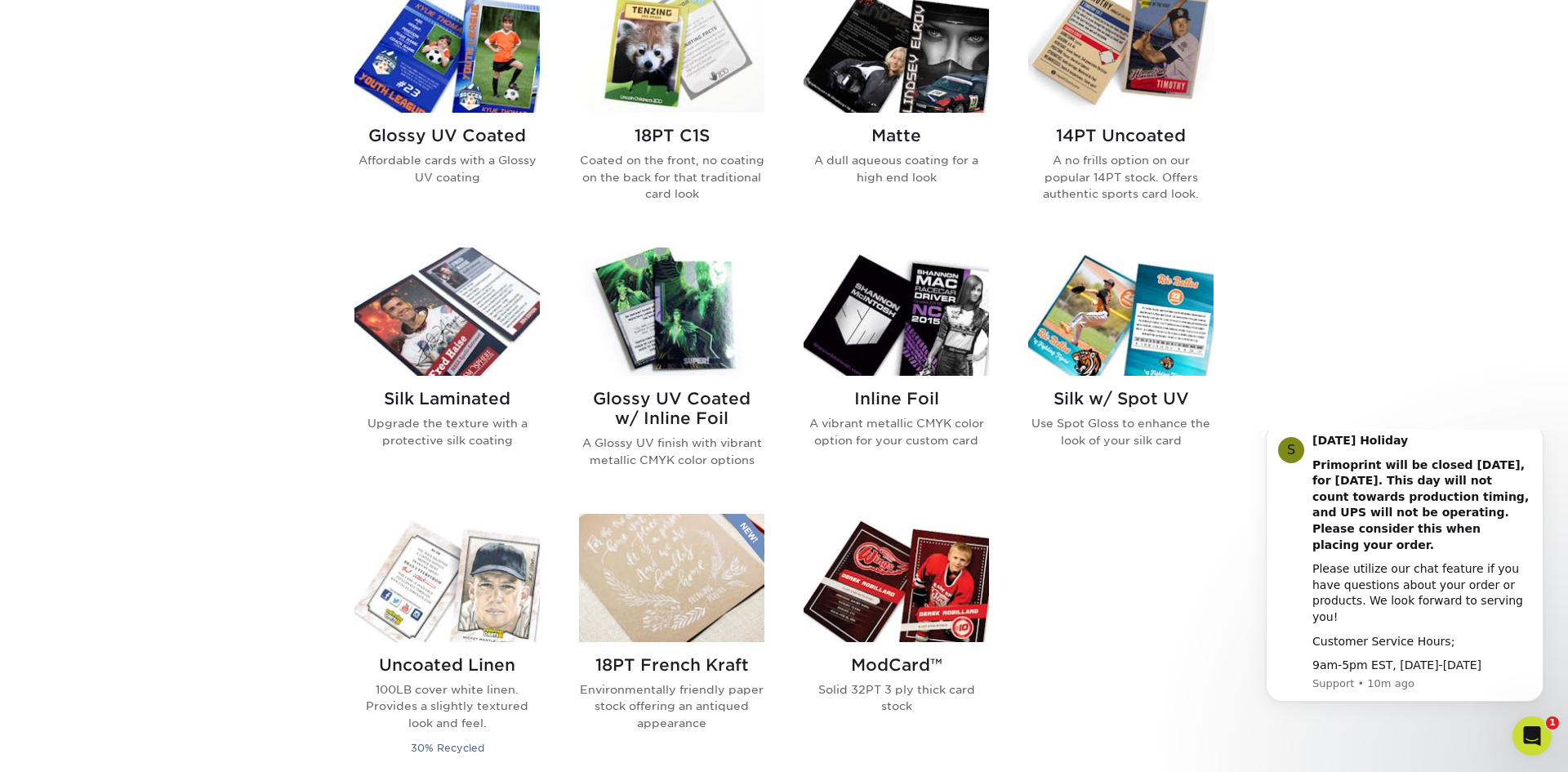
scroll to position [845, 0]
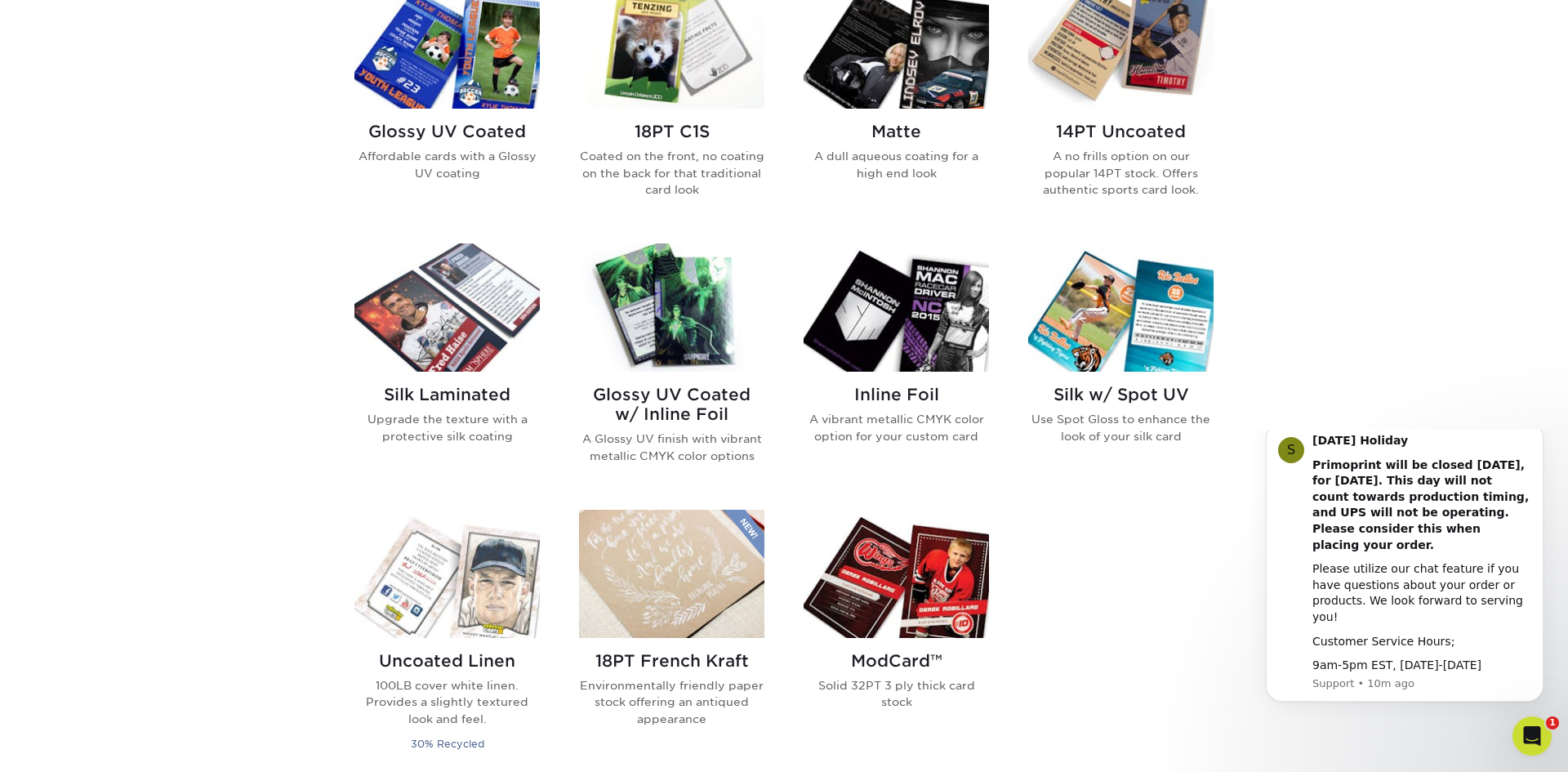
click at [453, 350] on img at bounding box center [447, 307] width 185 height 128
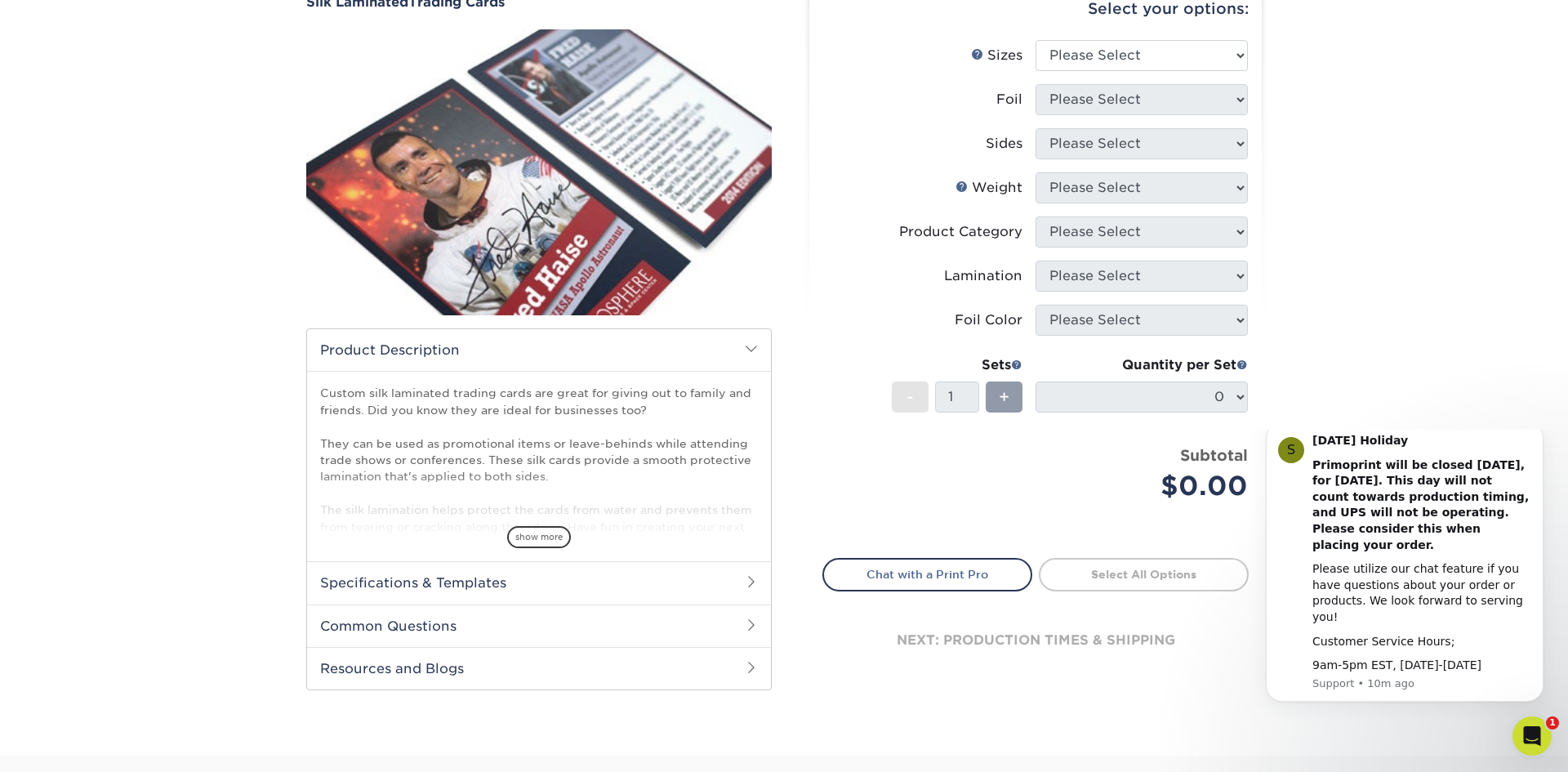
scroll to position [163, 0]
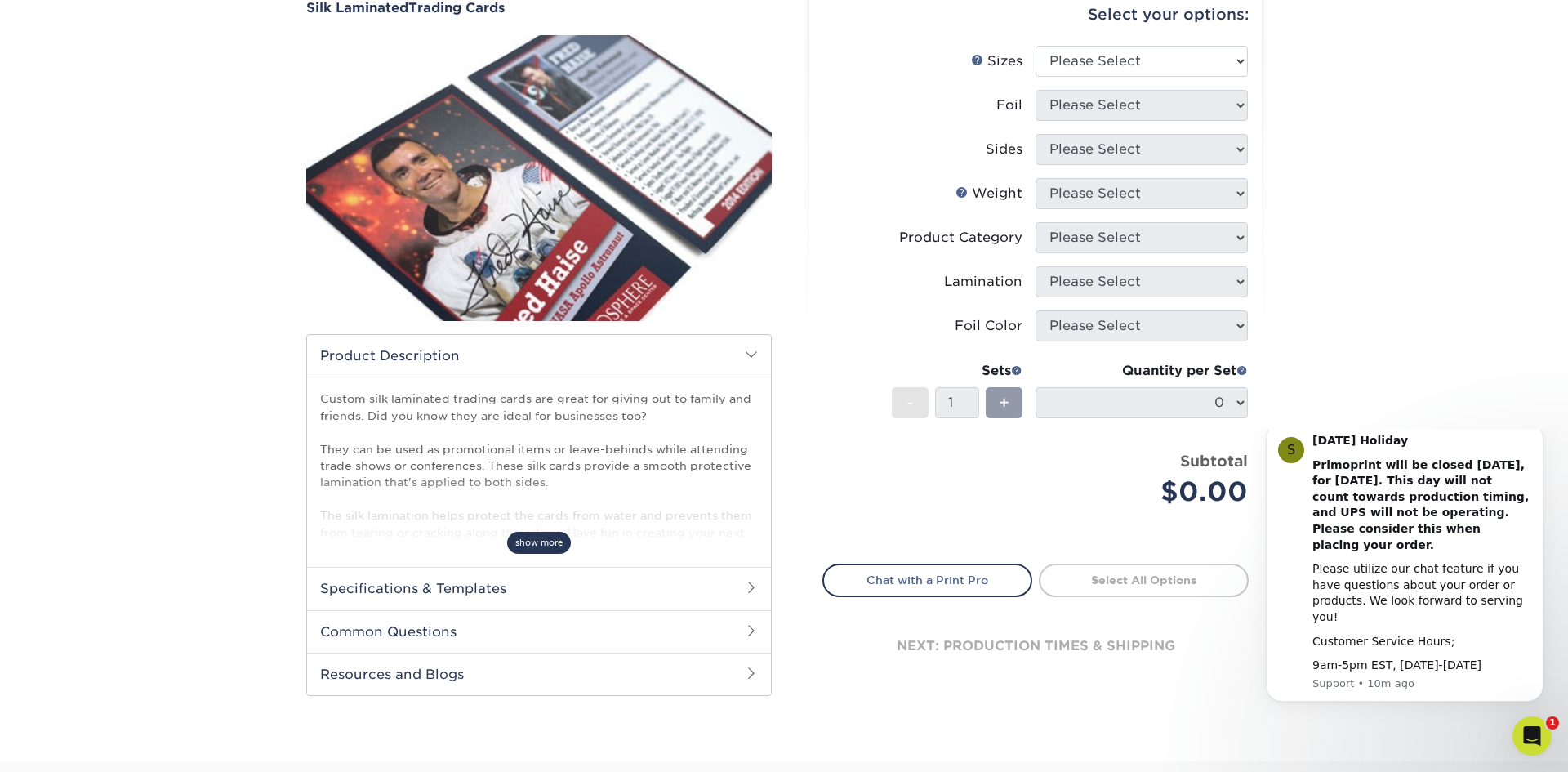
click at [542, 548] on span "show more" at bounding box center [539, 543] width 64 height 22
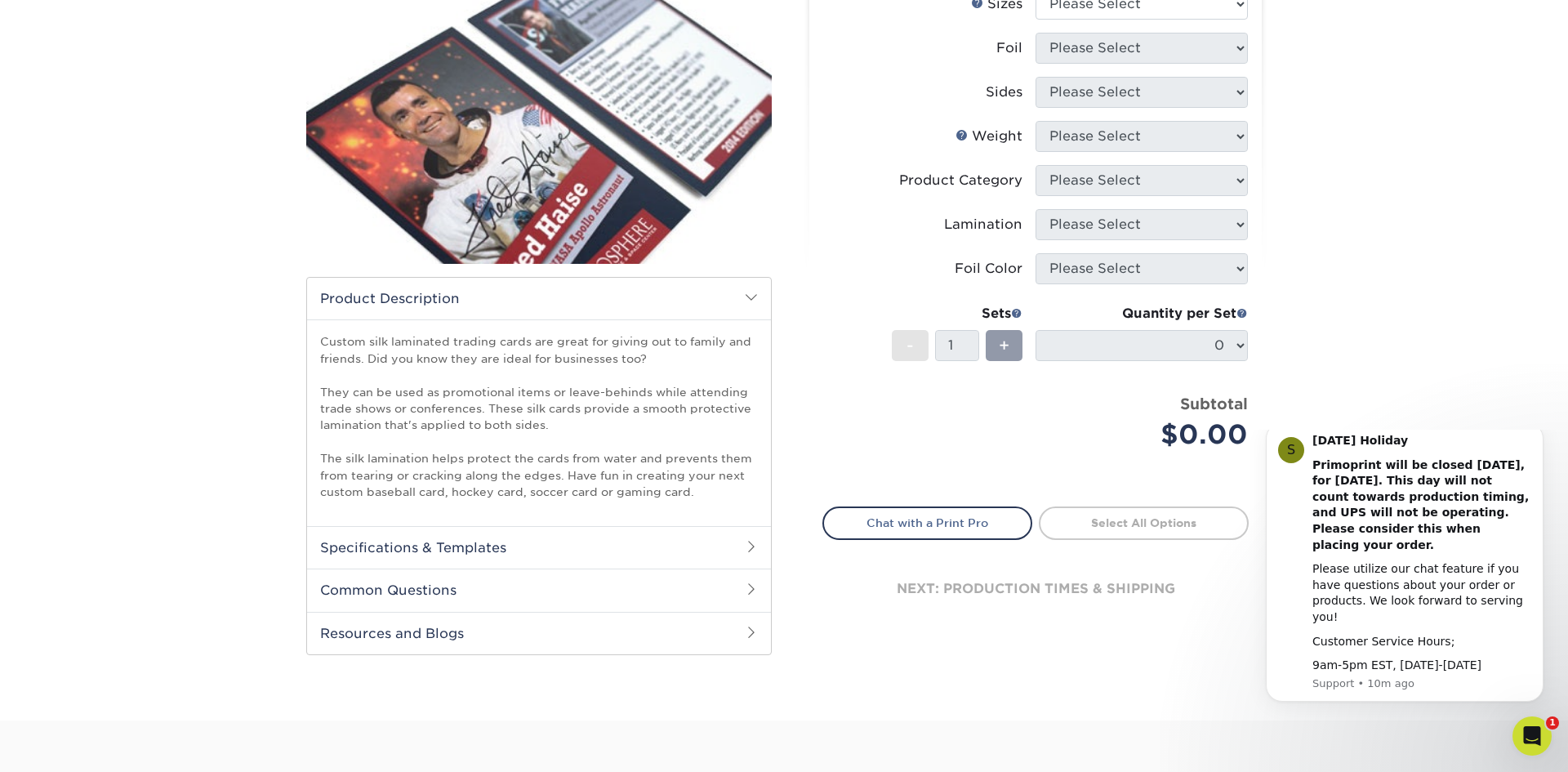
scroll to position [196, 0]
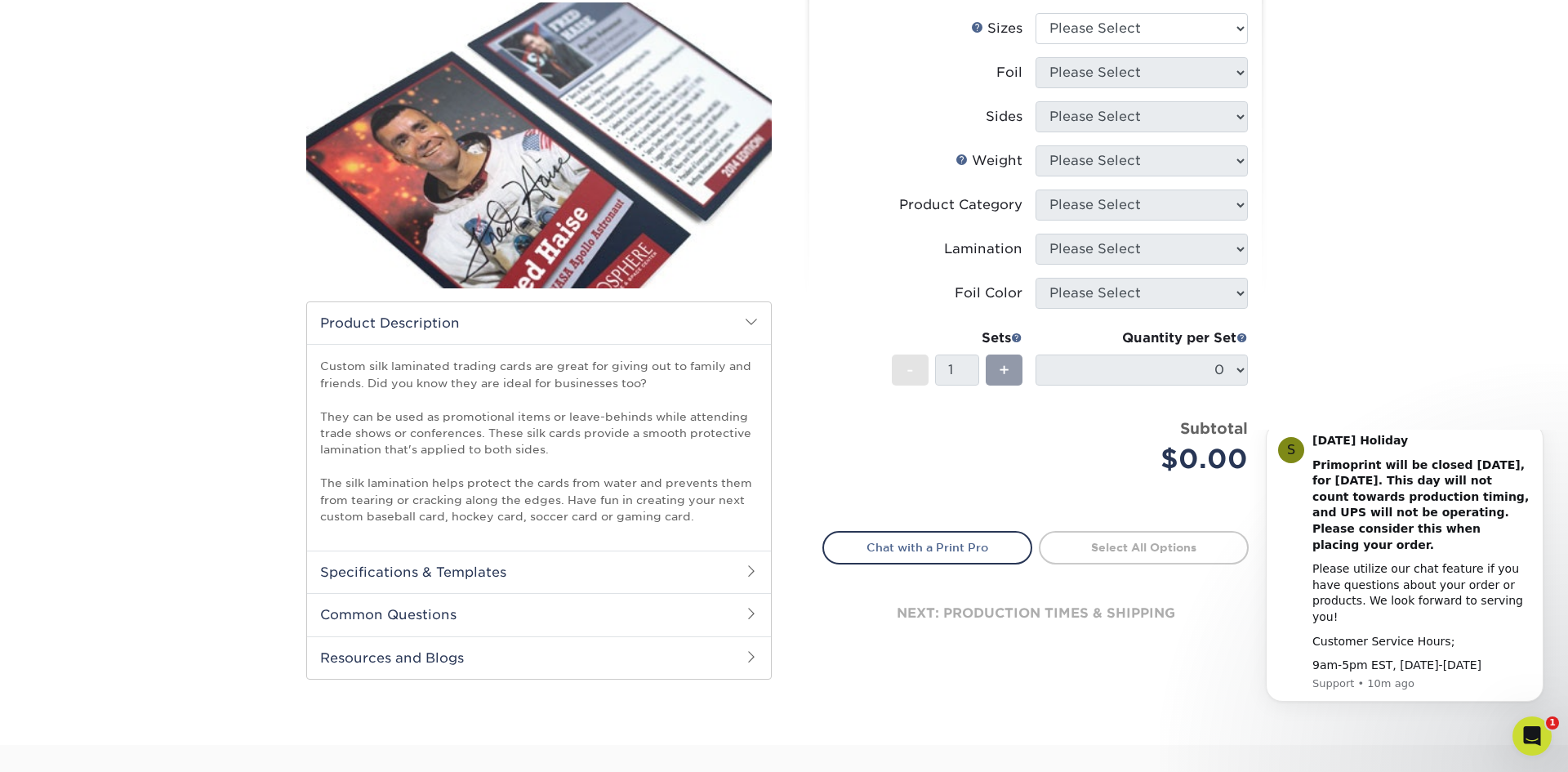
click at [480, 570] on h2 "Specifications & Templates" at bounding box center [539, 572] width 464 height 42
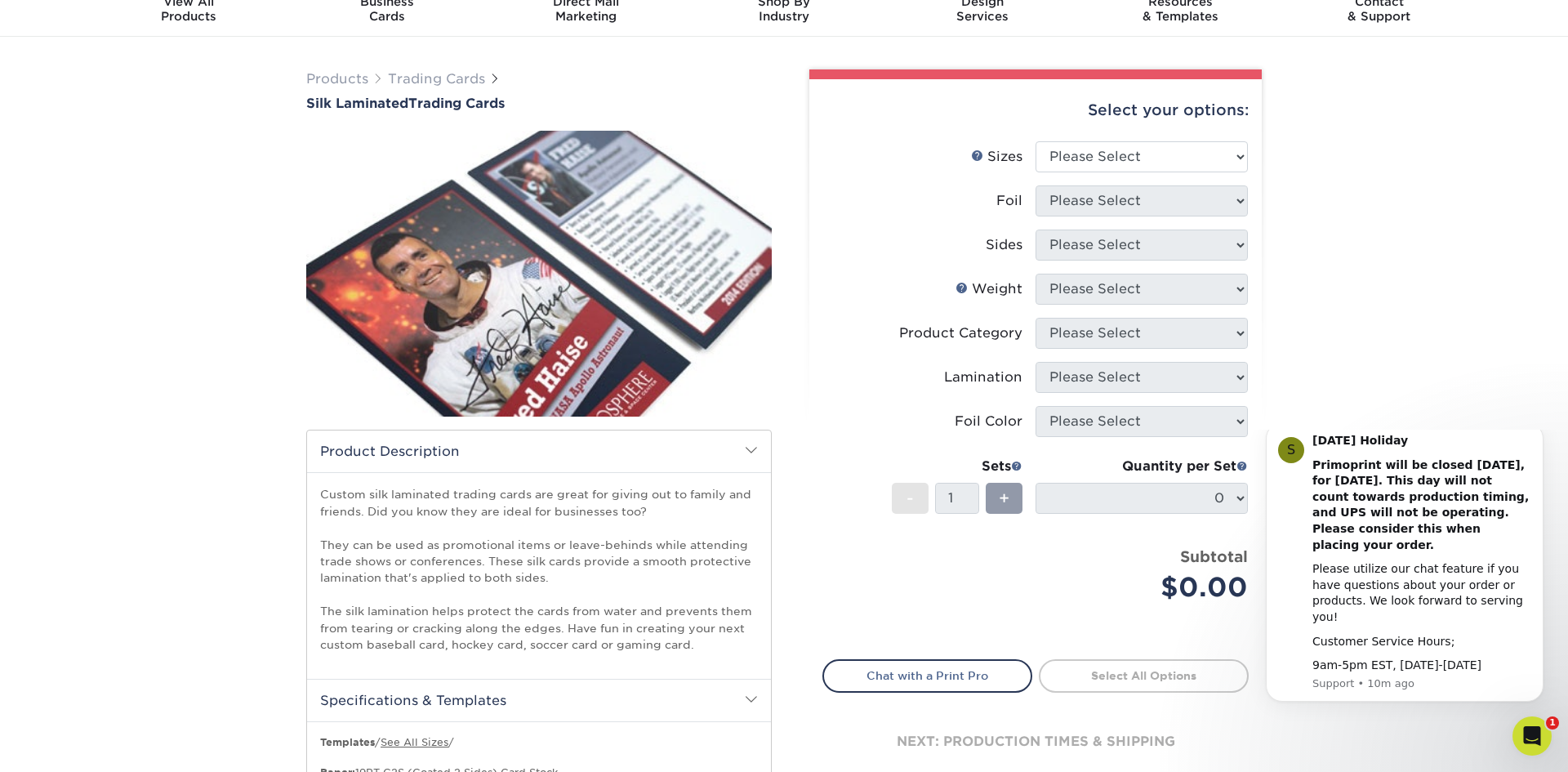
scroll to position [66, 0]
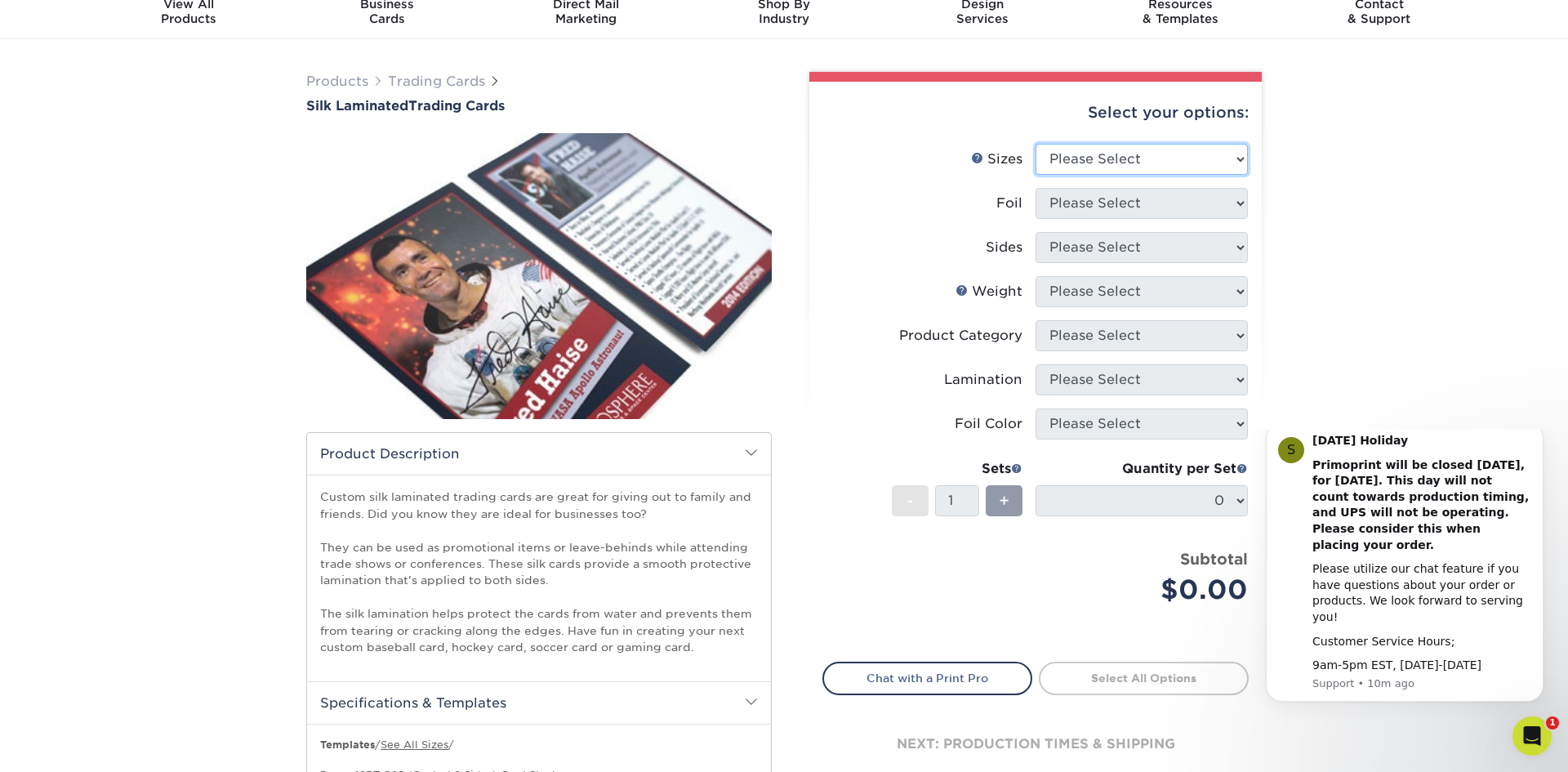
click at [1108, 165] on select "Please Select 2.5" x 3.5"" at bounding box center [1142, 159] width 212 height 31
select select "2.50x3.50"
click at [1036, 144] on select "Please Select 2.5" x 3.5"" at bounding box center [1142, 159] width 212 height 31
click at [1108, 205] on select "Please Select No Yes" at bounding box center [1142, 203] width 212 height 31
select select "1"
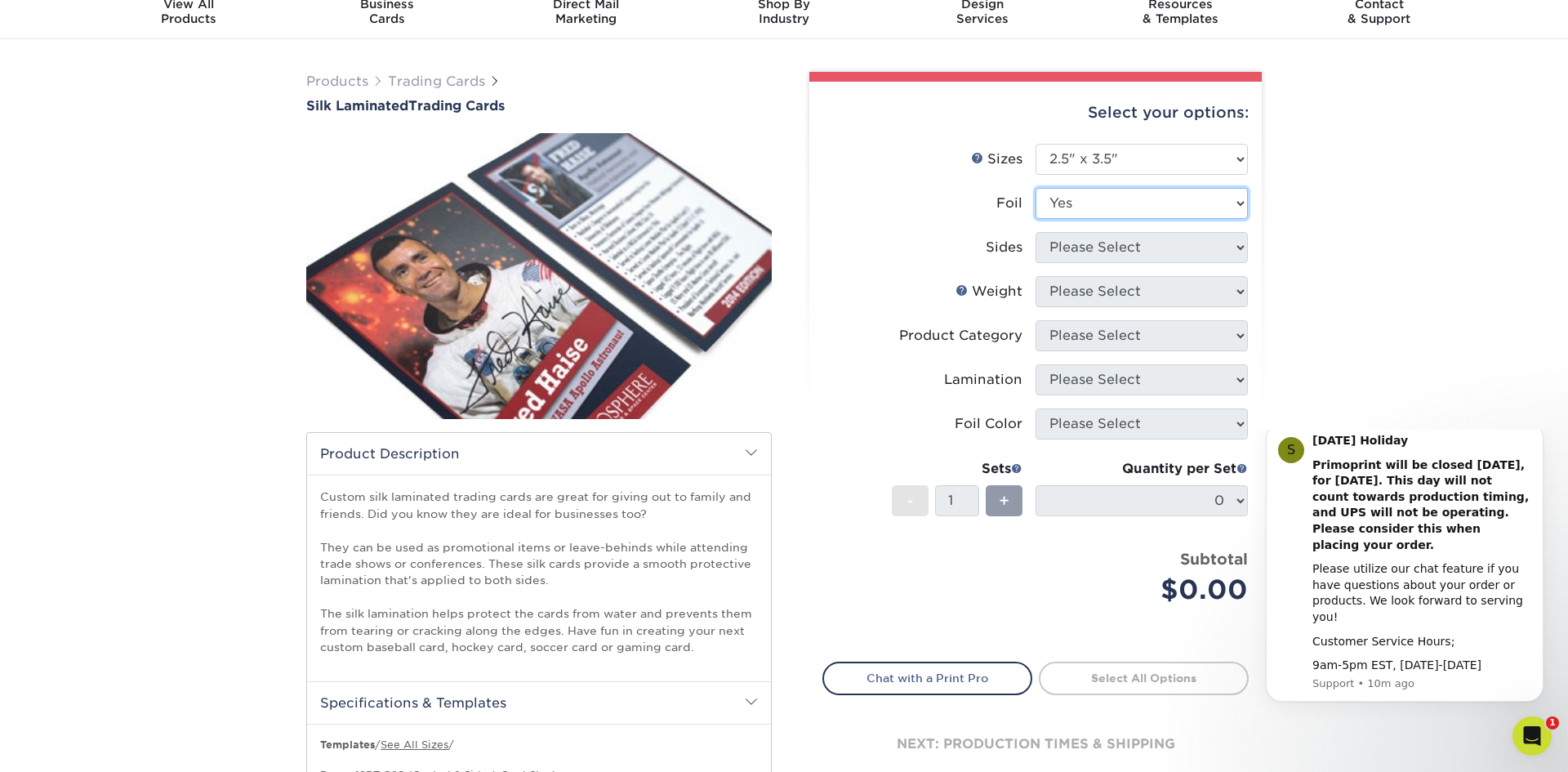
click at [1036, 188] on select "Please Select No Yes" at bounding box center [1142, 203] width 212 height 31
click at [1114, 248] on select "Please Select Print Both Sides - Foil Both Sides Print Both Sides - Foil Front …" at bounding box center [1142, 248] width 212 height 31
click at [1036, 232] on select "Please Select Print Both Sides - Foil Both Sides Print Both Sides - Foil Front …" at bounding box center [1142, 248] width 212 height 31
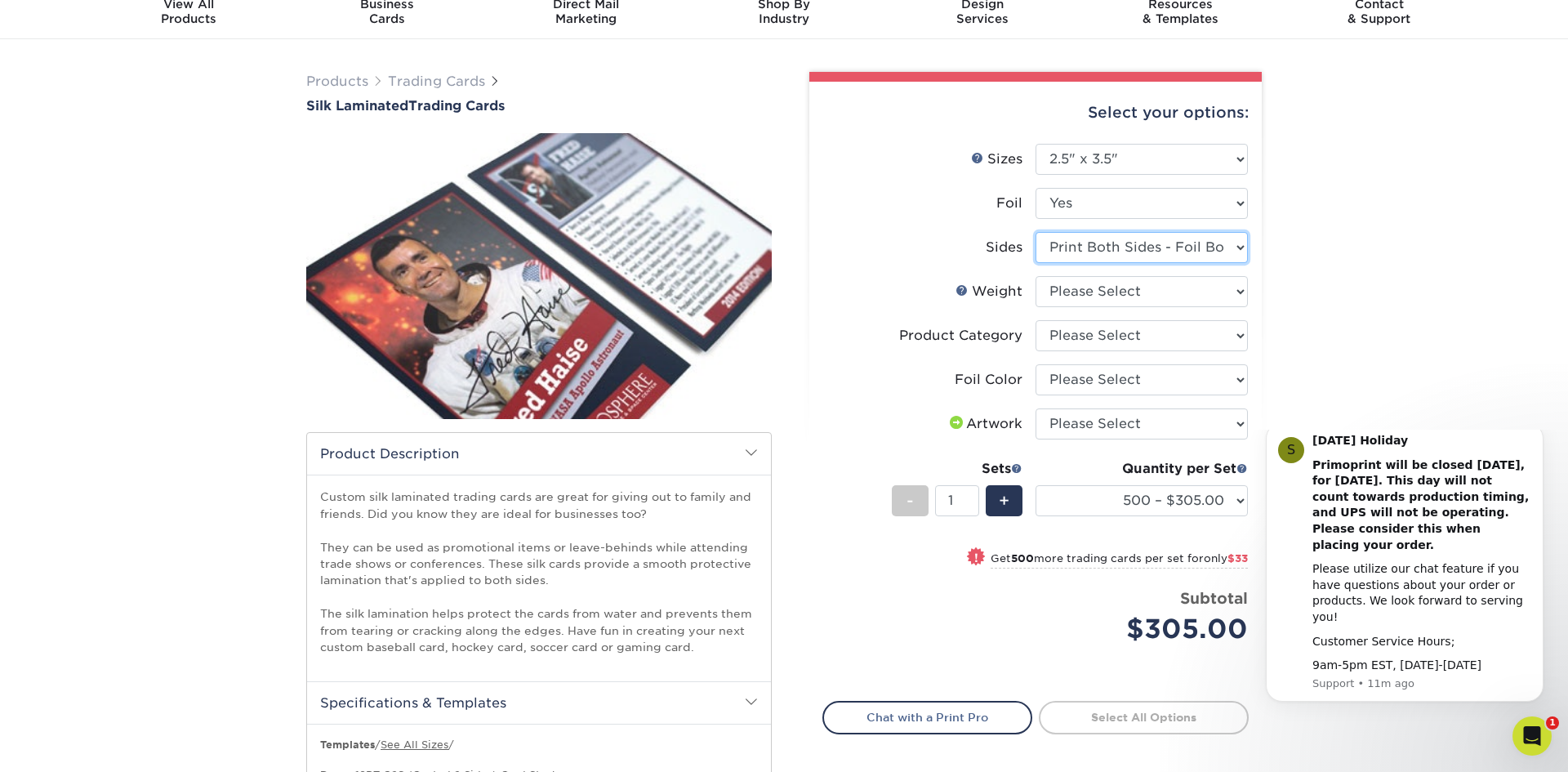
click at [1193, 250] on select "Please Select Print Both Sides - Foil Both Sides Print Both Sides - Foil Front …" at bounding box center [1142, 248] width 212 height 31
select select "-1"
click at [1036, 232] on select "Please Select Print Both Sides - Foil Both Sides Print Both Sides - Foil Front …" at bounding box center [1142, 248] width 212 height 31
select select
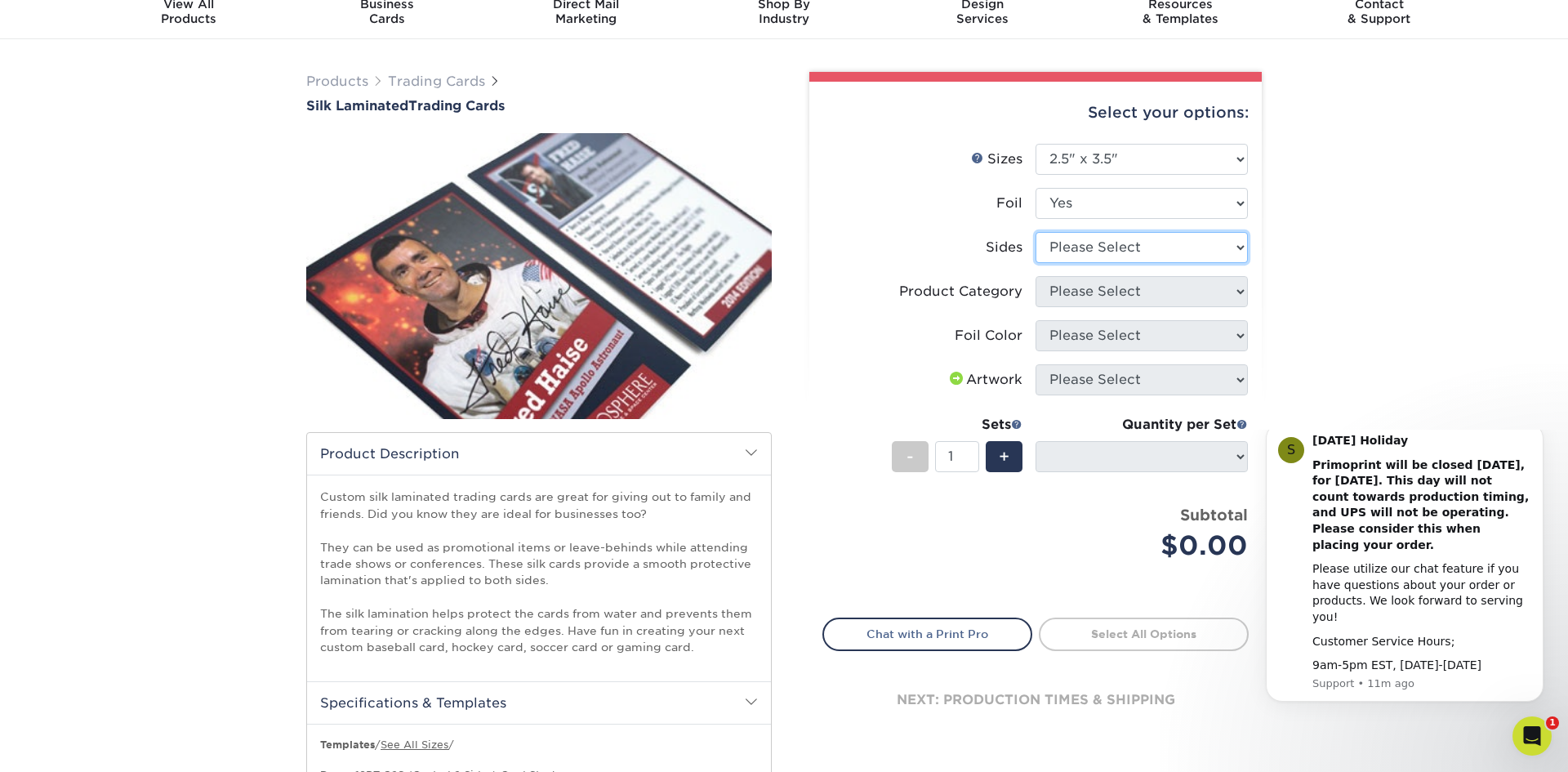
click at [1164, 253] on select "Please Select Print Both Sides - Foil Both Sides Print Both Sides - Foil Front …" at bounding box center [1142, 248] width 212 height 31
select select "a75ac2f1-9911-48d6-841d-245b5ac08f27"
click at [1036, 232] on select "Please Select Print Both Sides - Foil Both Sides Print Both Sides - Foil Front …" at bounding box center [1142, 248] width 212 height 31
select select "-1"
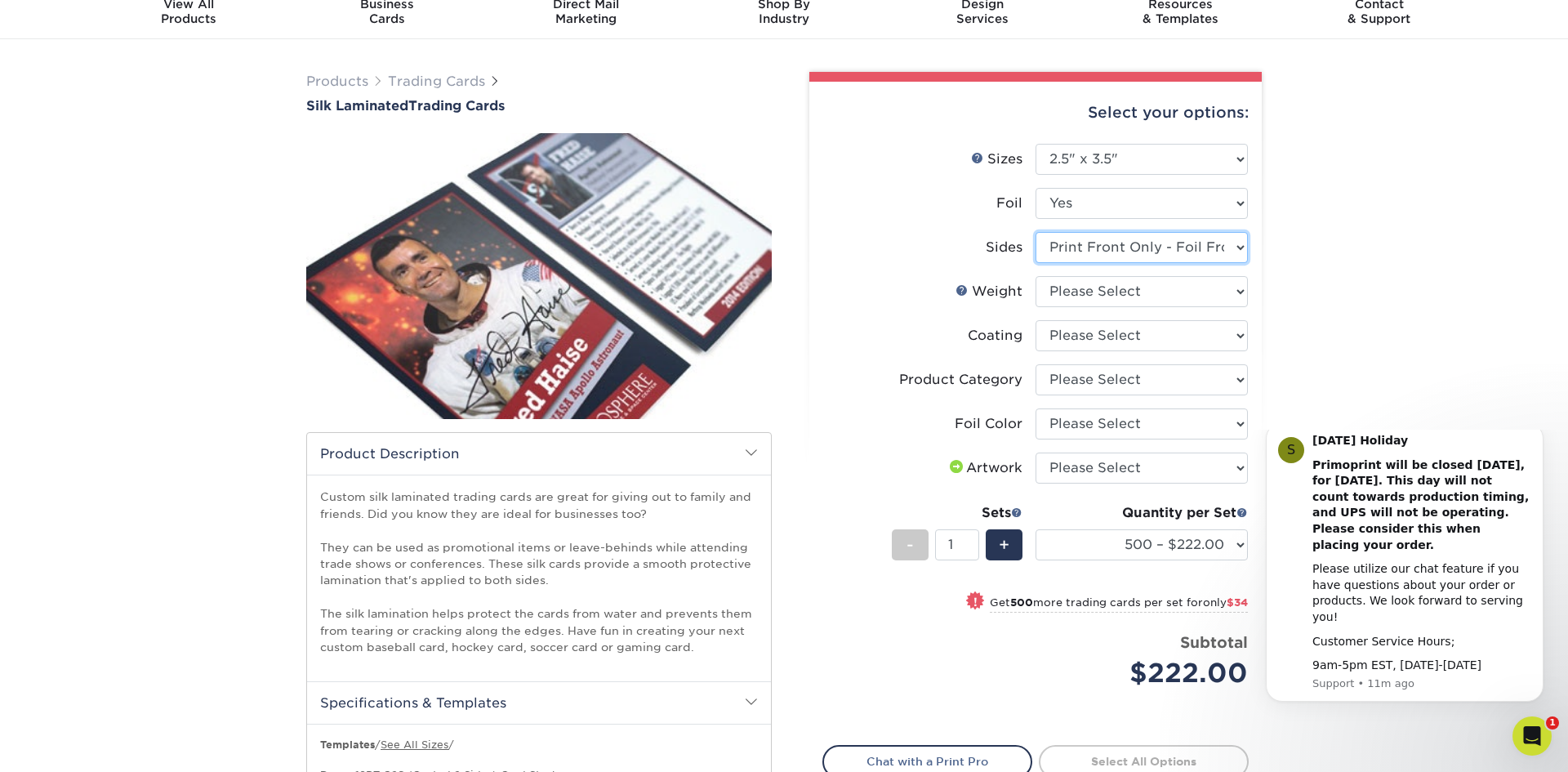
click at [1193, 253] on select "Please Select Print Both Sides - Foil Both Sides Print Both Sides - Foil Front …" at bounding box center [1142, 248] width 212 height 31
select select "-1"
click at [1036, 232] on select "Please Select Print Both Sides - Foil Both Sides Print Both Sides - Foil Front …" at bounding box center [1142, 248] width 212 height 31
select select
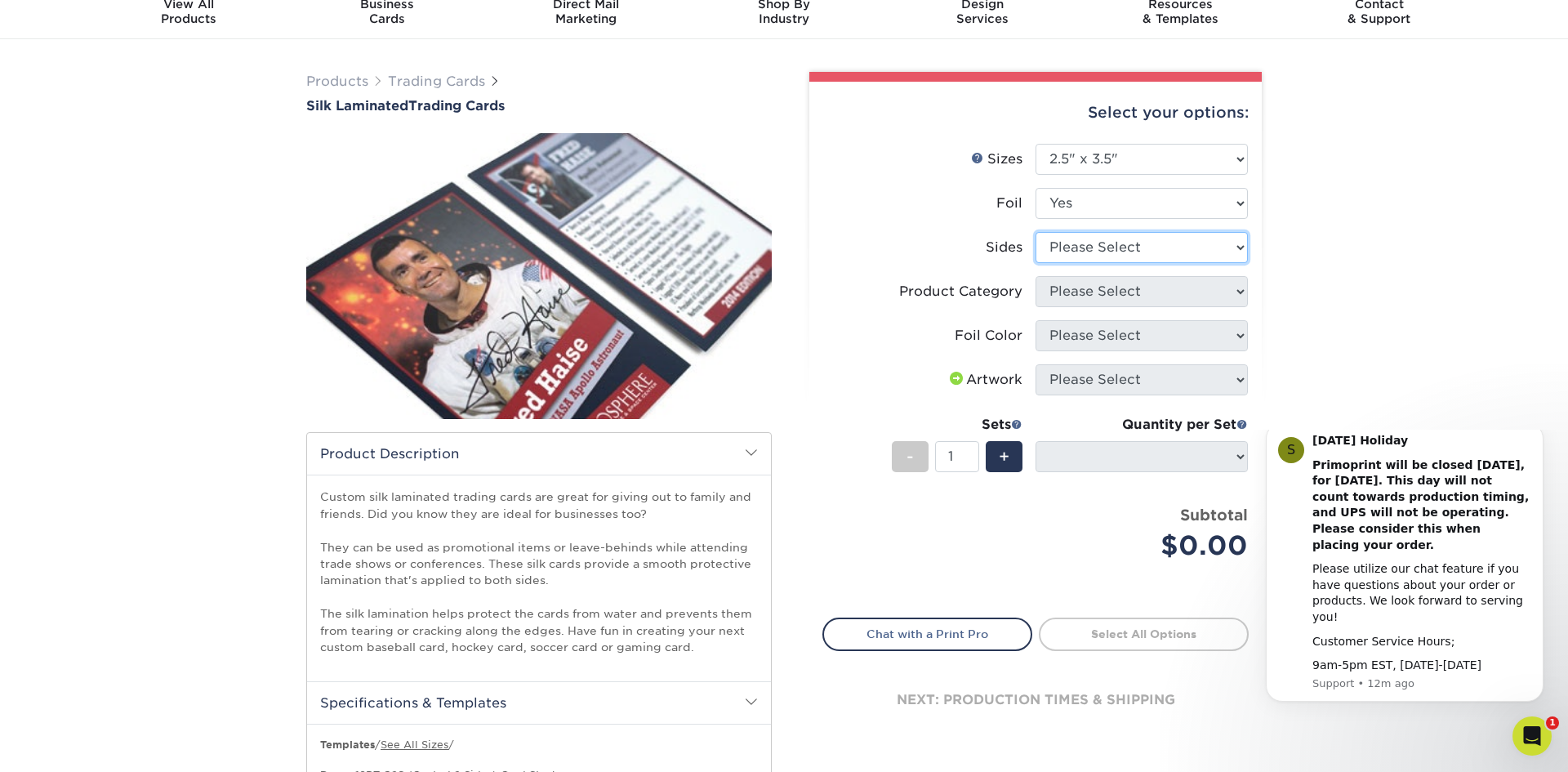
click at [1193, 248] on select "Please Select Print Both Sides - Foil Both Sides Print Both Sides - Foil Front …" at bounding box center [1142, 248] width 212 height 31
select select "34527644-b4fd-4ffb-9092-1318eefcd9d9"
click at [1036, 232] on select "Please Select Print Both Sides - Foil Both Sides Print Both Sides - Foil Front …" at bounding box center [1142, 248] width 212 height 31
select select "-1"
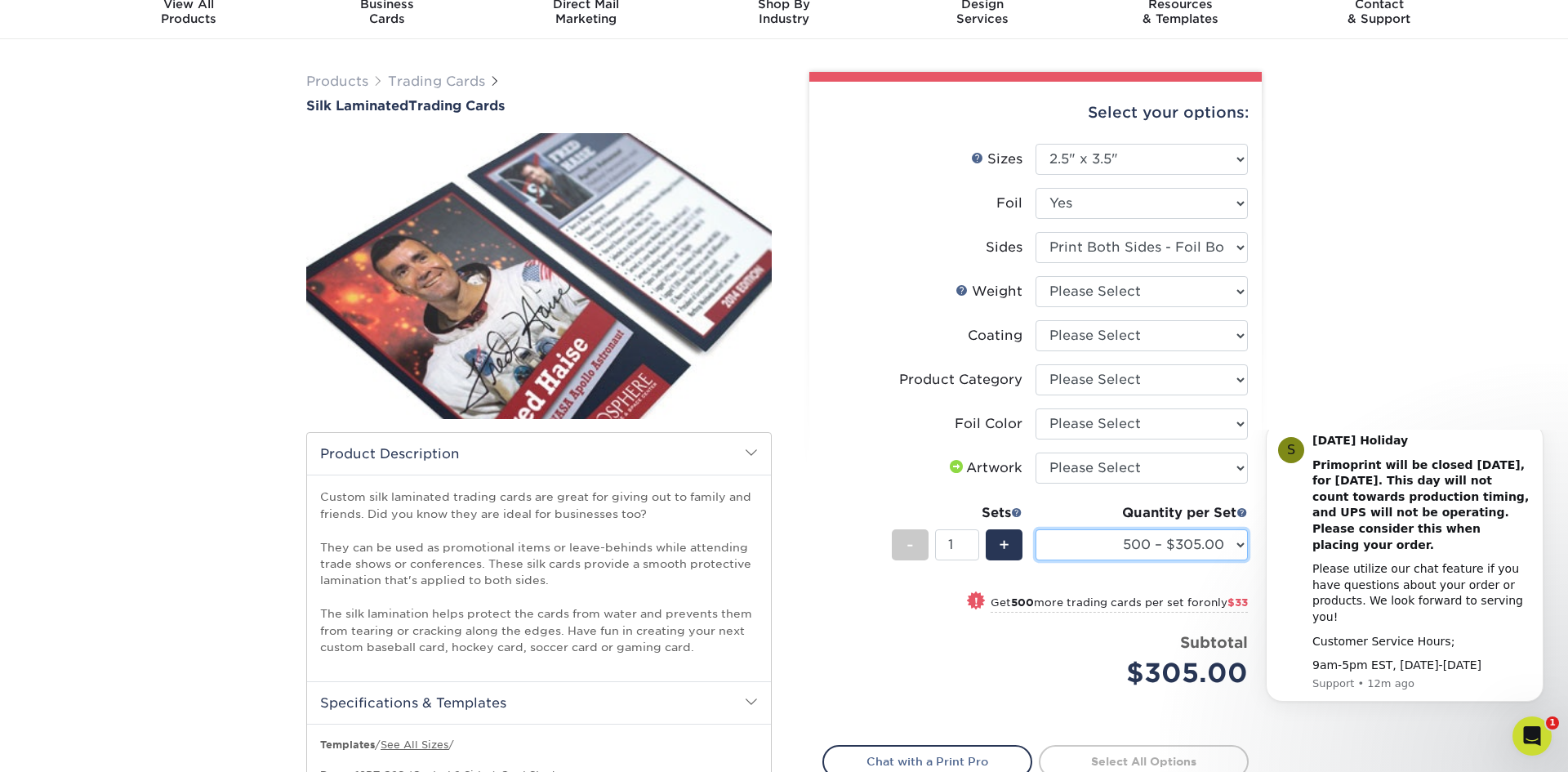
click at [1163, 540] on select "500 – $305.00 1000 – $338.00 2500 – $776.00 5000 – $1449.00" at bounding box center [1142, 545] width 212 height 31
click at [1180, 298] on select "Please Select 16PT" at bounding box center [1142, 291] width 212 height 31
select select "16PT"
click at [1036, 276] on select "Please Select 16PT" at bounding box center [1142, 291] width 212 height 31
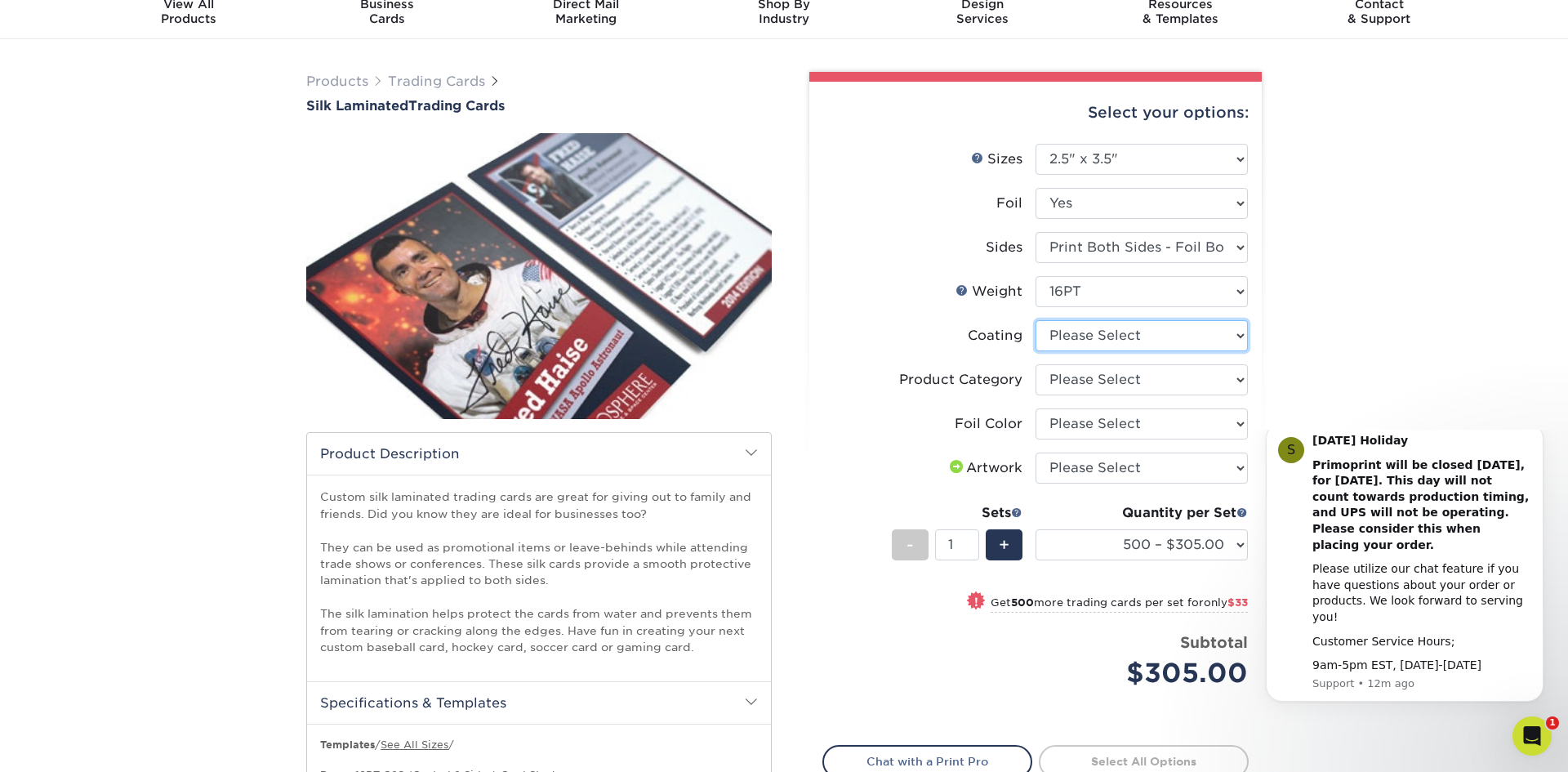
click at [1156, 331] on select at bounding box center [1142, 335] width 212 height 31
select select "3e7618de-abca-4bda-9f97-8b9129e913d8"
click at [1036, 320] on select at bounding box center [1142, 335] width 212 height 31
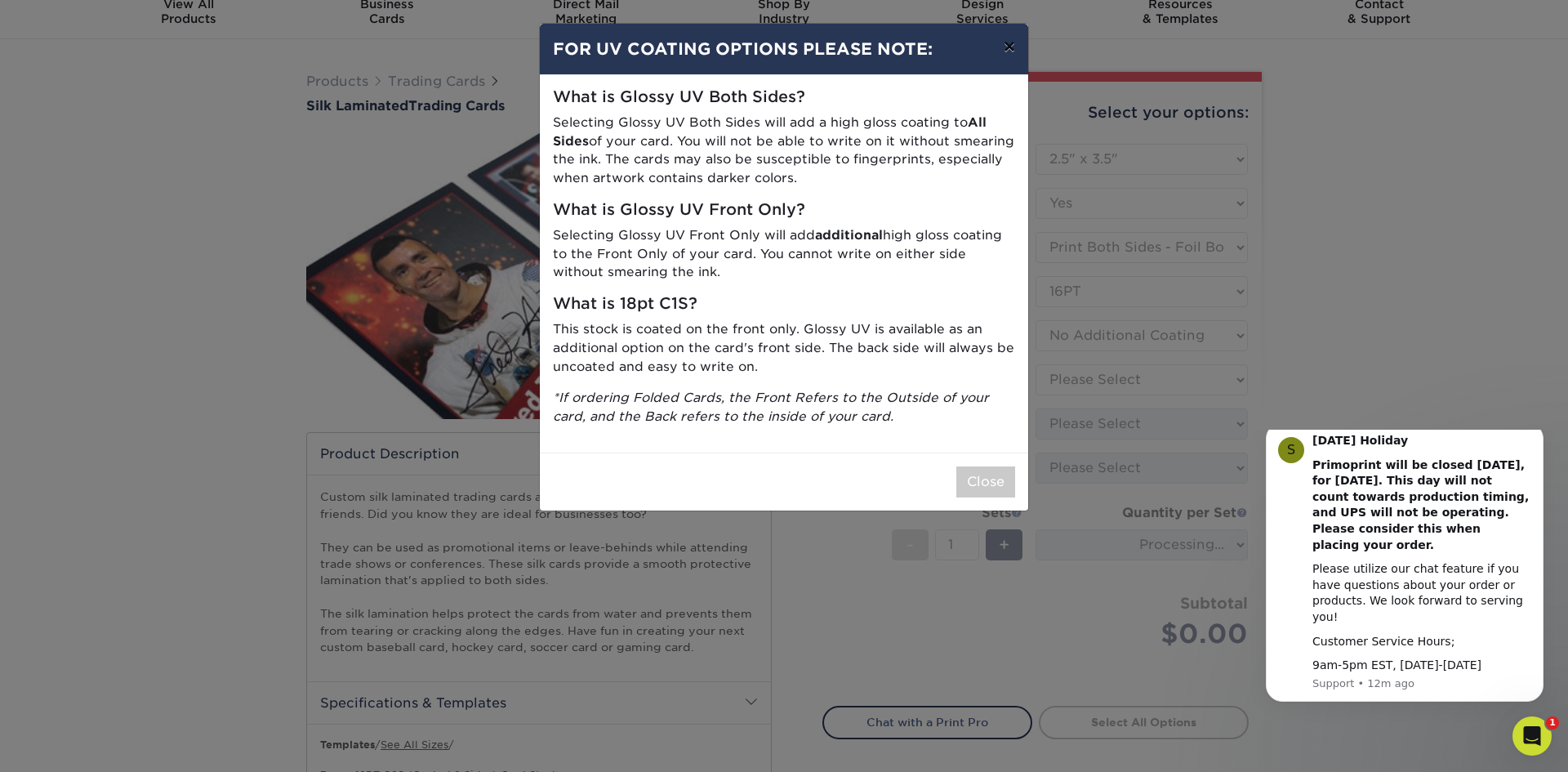
click at [1012, 47] on button "×" at bounding box center [1009, 46] width 38 height 45
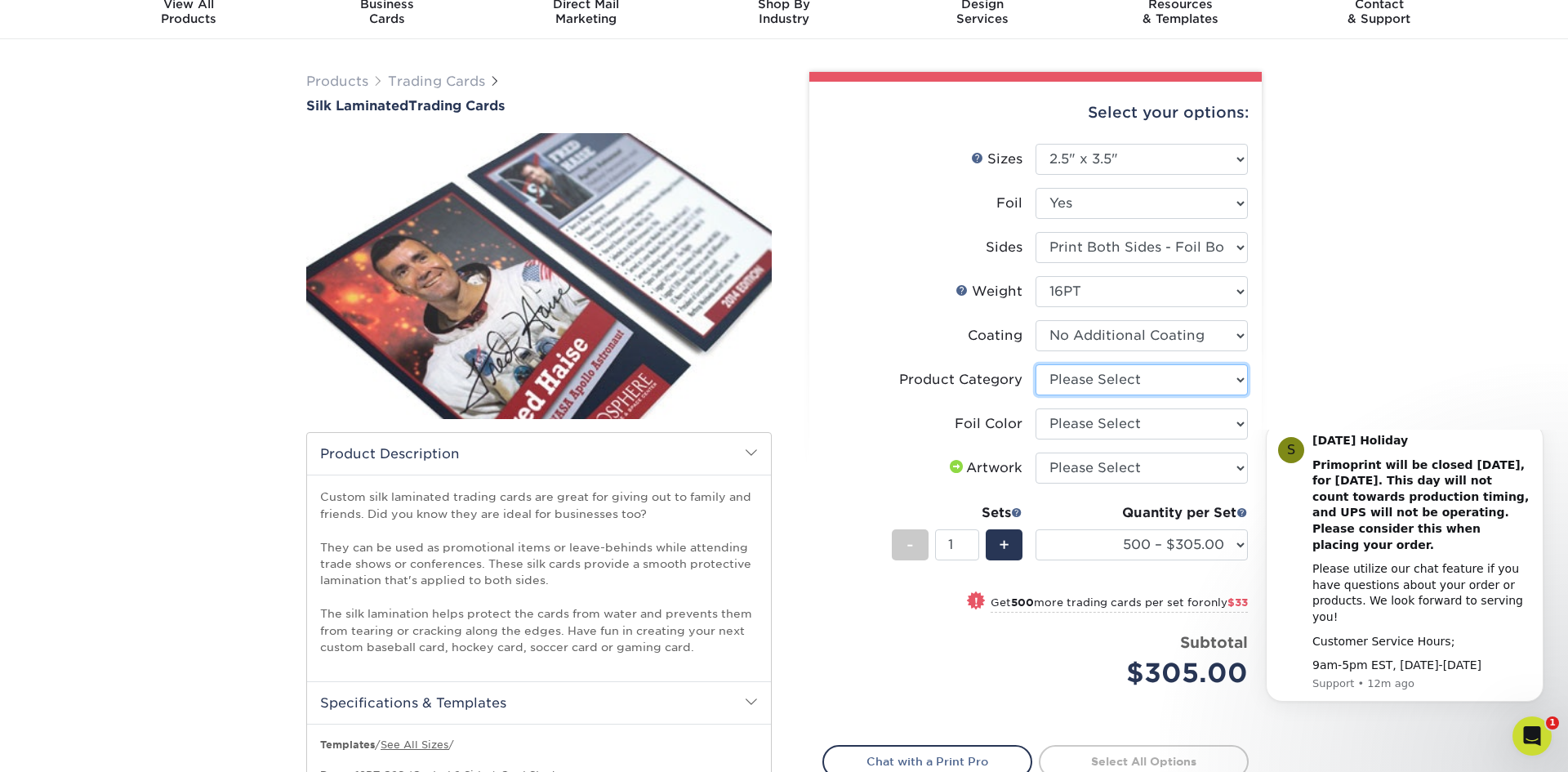
click at [1103, 382] on select "Please Select Trading Cards" at bounding box center [1142, 380] width 212 height 31
select select "c2f9bce9-36c2-409d-b101-c29d9d031e18"
click at [1036, 365] on select "Please Select Trading Cards" at bounding box center [1142, 380] width 212 height 31
click at [1121, 431] on select "Please Select Silver Foil Rose Gold Foil Red Foil Gold Foil Copper Foil Blue Fo…" at bounding box center [1142, 423] width 212 height 31
click at [1121, 430] on select "Please Select Silver Foil Rose Gold Foil Red Foil Gold Foil Copper Foil Blue Fo…" at bounding box center [1142, 423] width 212 height 31
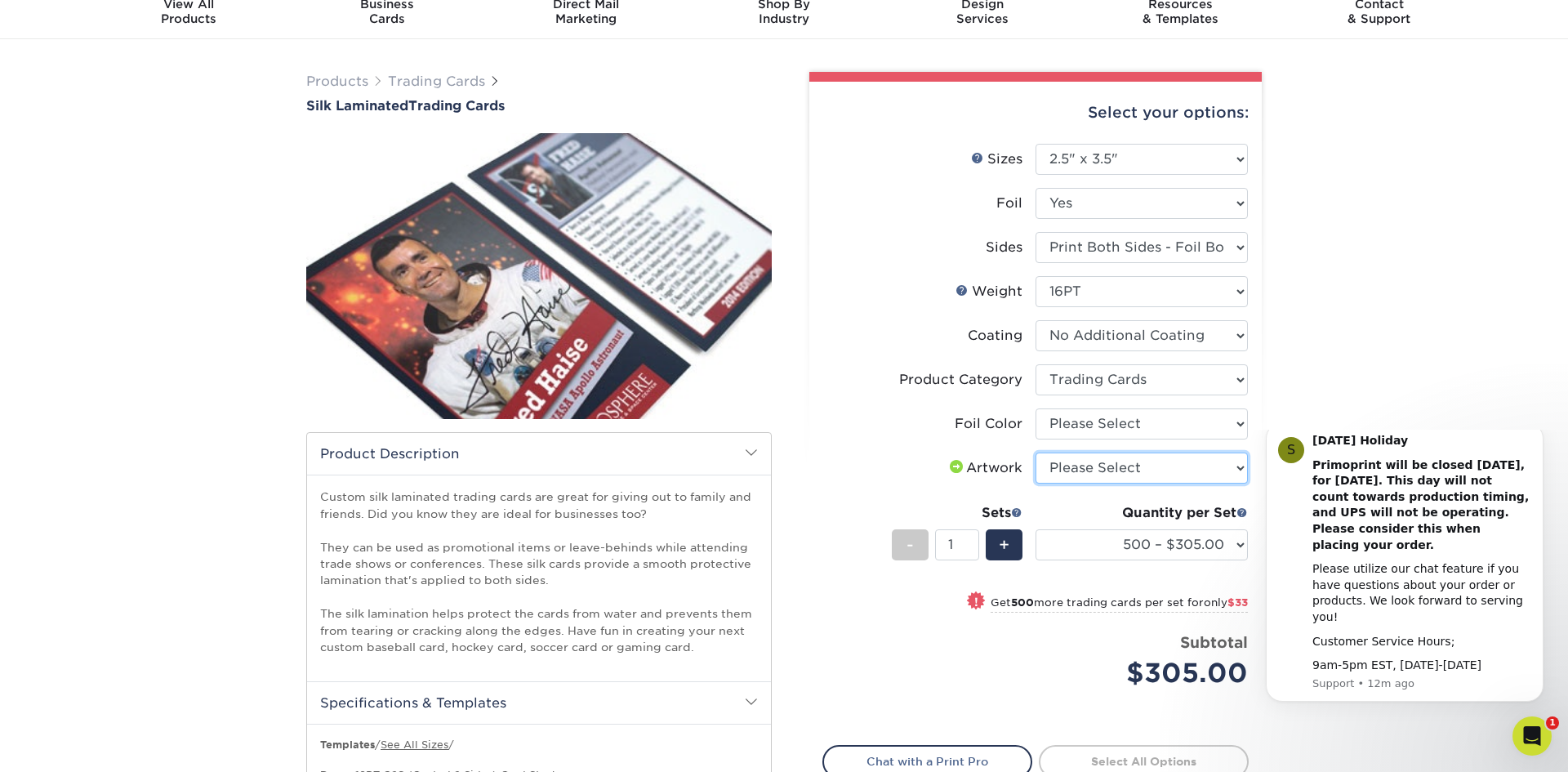
click at [1114, 461] on select "Please Select I will upload files I need a design - $100" at bounding box center [1142, 468] width 212 height 31
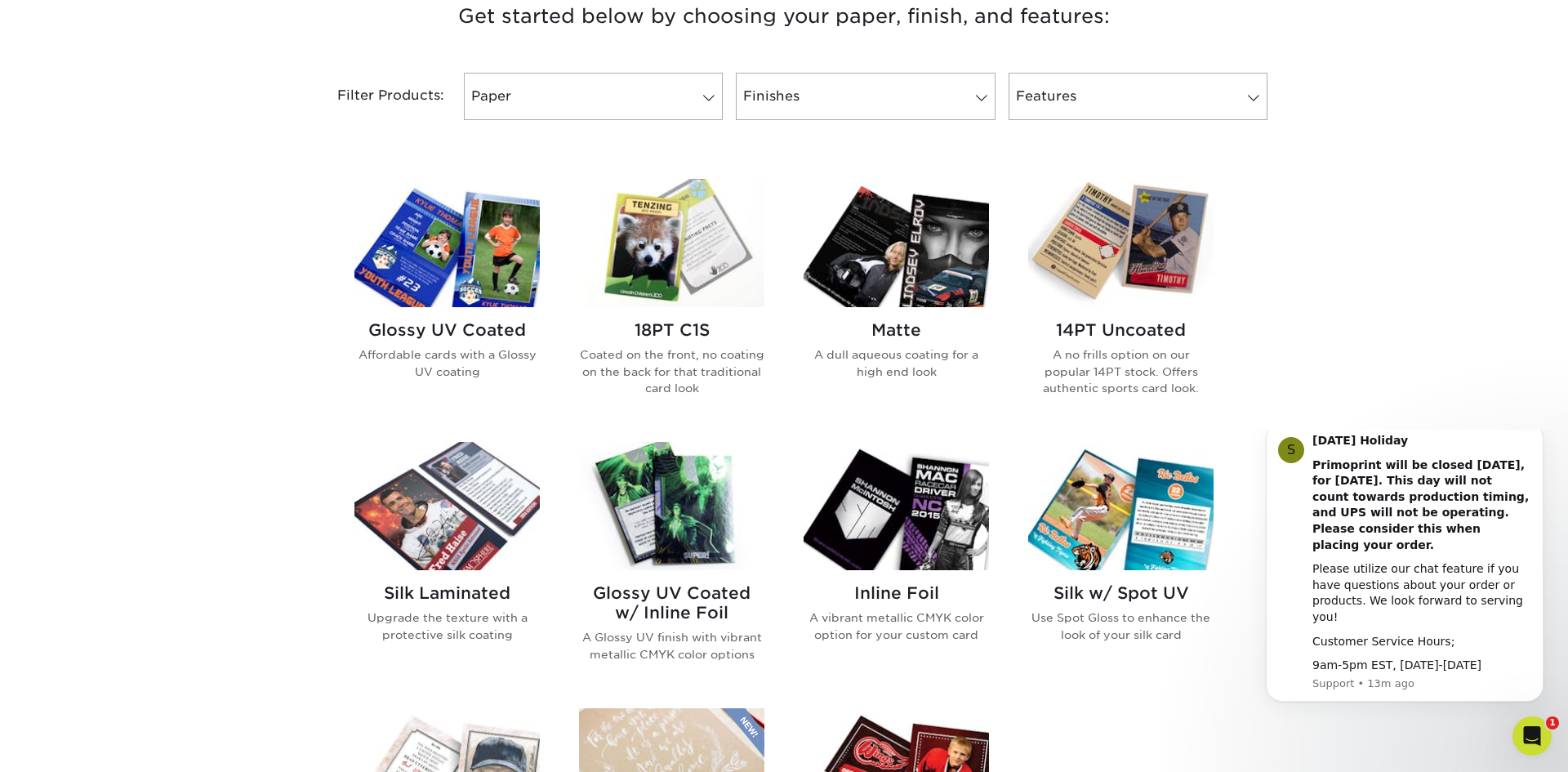
scroll to position [645, 0]
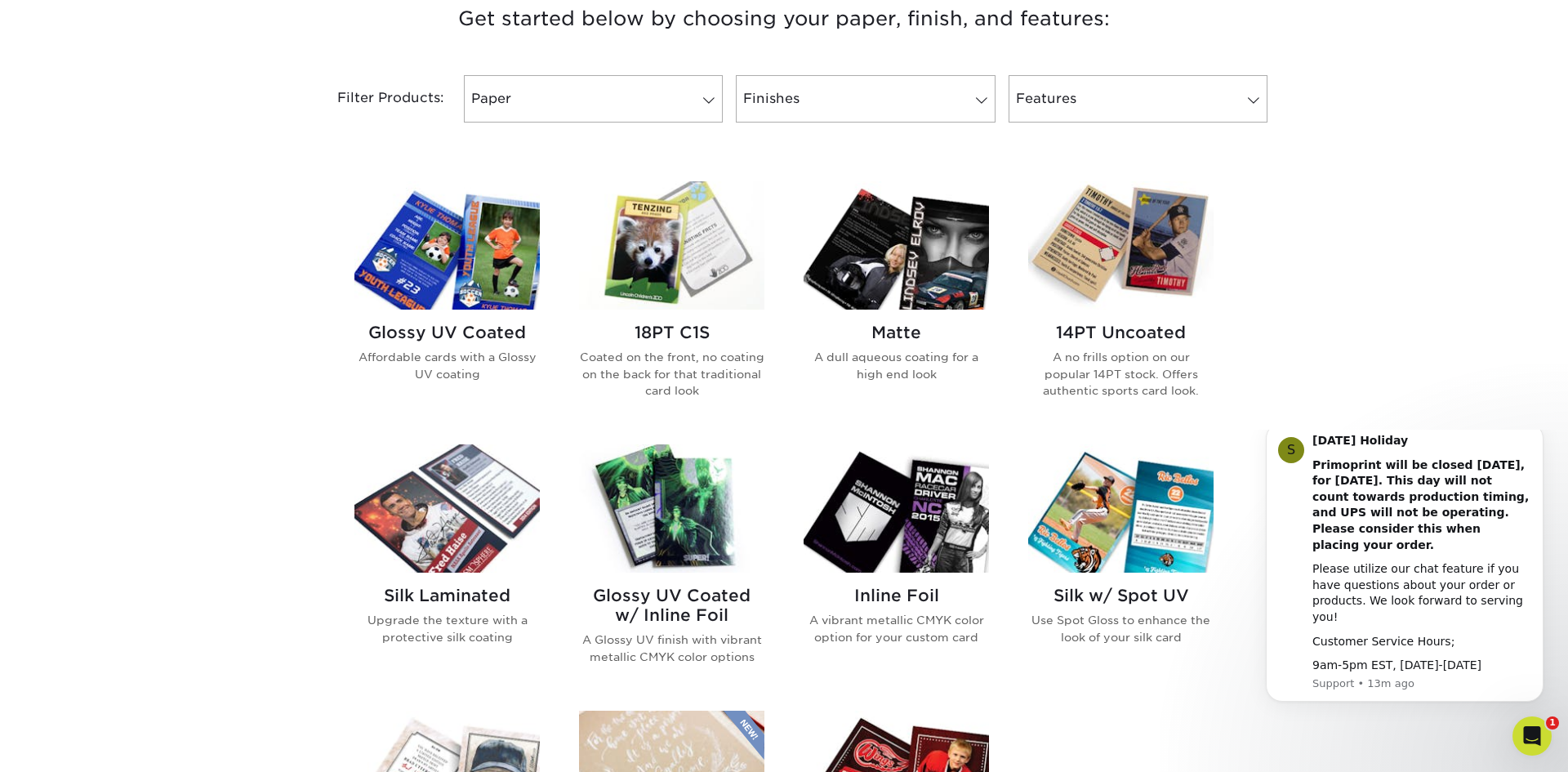
click at [461, 311] on div "Glossy UV Coated Affordable cards with a Glossy UV coating" at bounding box center [447, 359] width 185 height 98
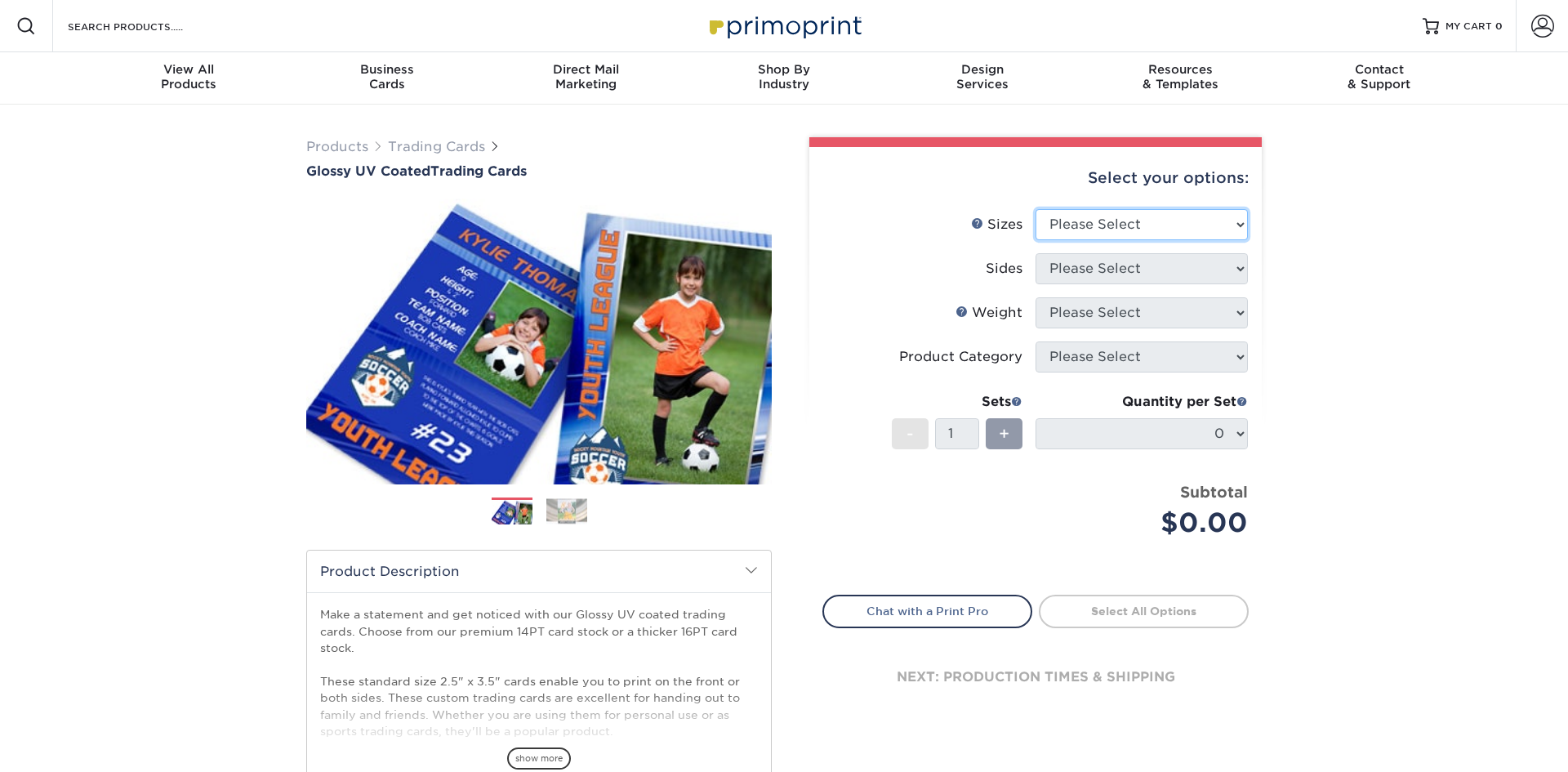
click at [1149, 221] on select "Please Select 2.5" x 3.5"" at bounding box center [1142, 224] width 212 height 31
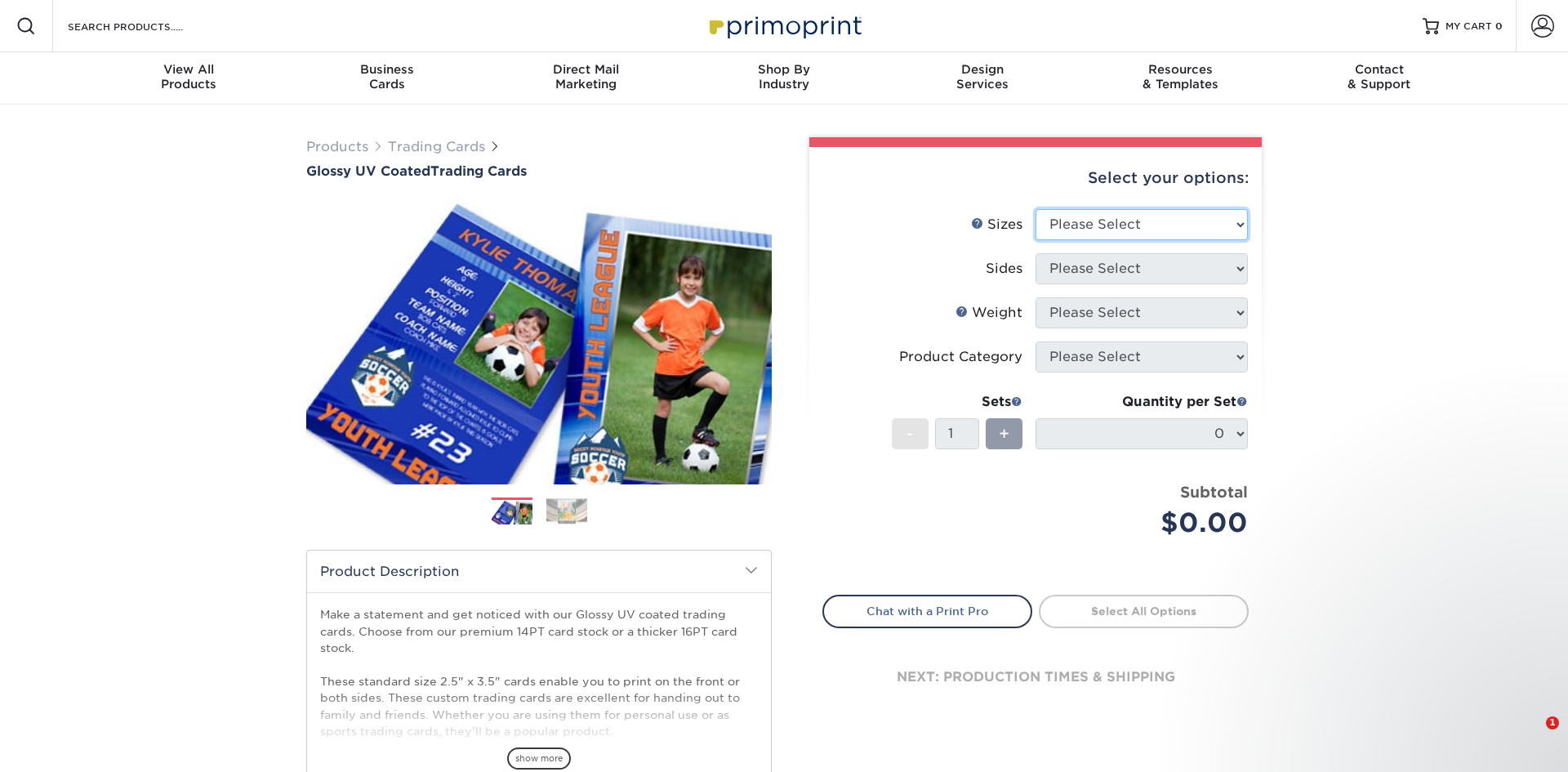
select select "2.50x3.50"
click at [1036, 209] on select "Please Select 2.5" x 3.5"" at bounding box center [1142, 224] width 212 height 31
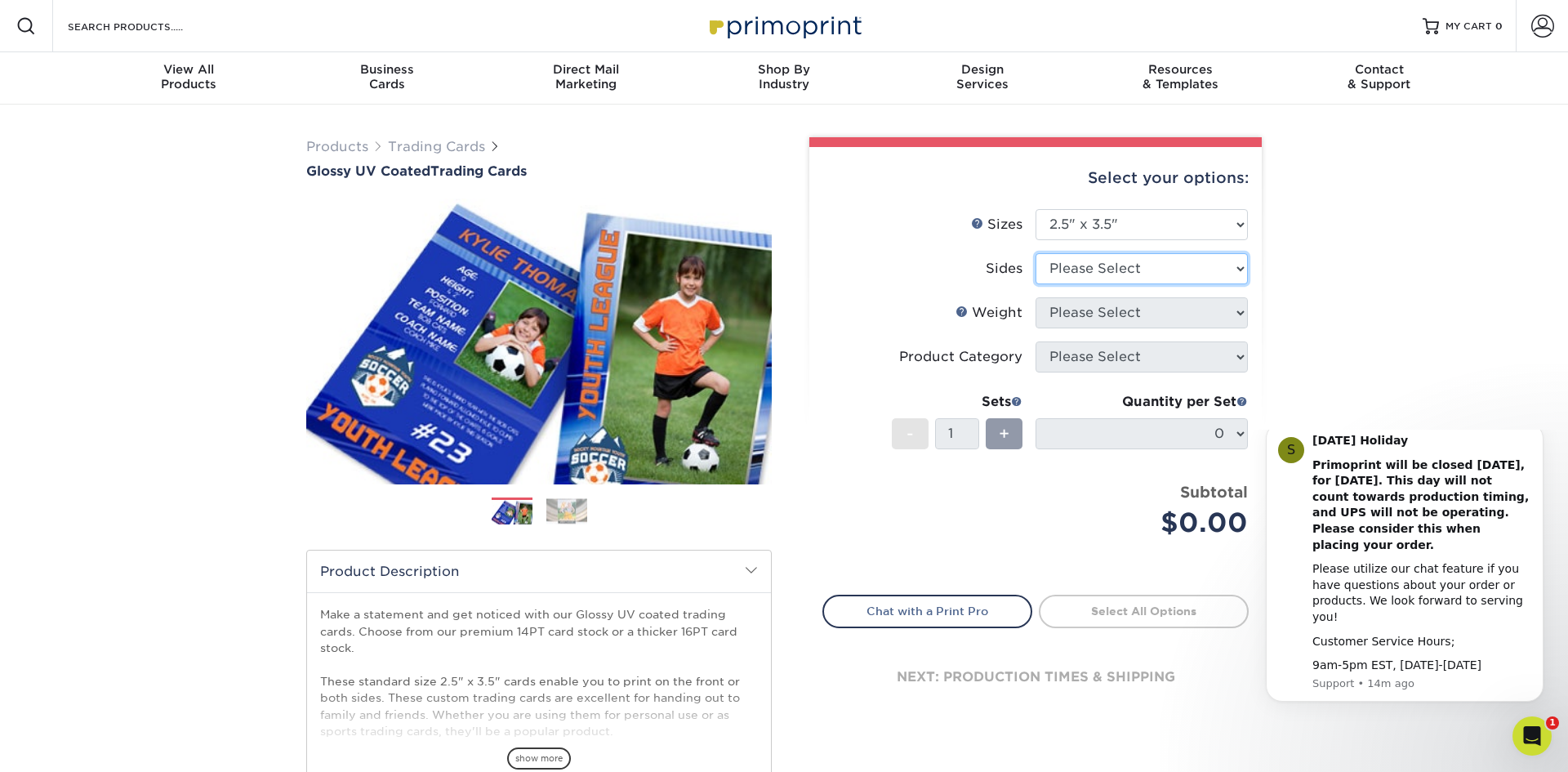
click at [1154, 266] on select "Please Select Print Both Sides Print Front Only" at bounding box center [1142, 269] width 212 height 31
select select "13abbda7-1d64-4f25-8bb2-c179b224825d"
click at [1036, 253] on select "Please Select Print Both Sides Print Front Only" at bounding box center [1142, 269] width 212 height 31
click at [1145, 310] on select "Please Select 16PT 14PT 18PT C1S" at bounding box center [1142, 312] width 212 height 31
select select "18PTC1S"
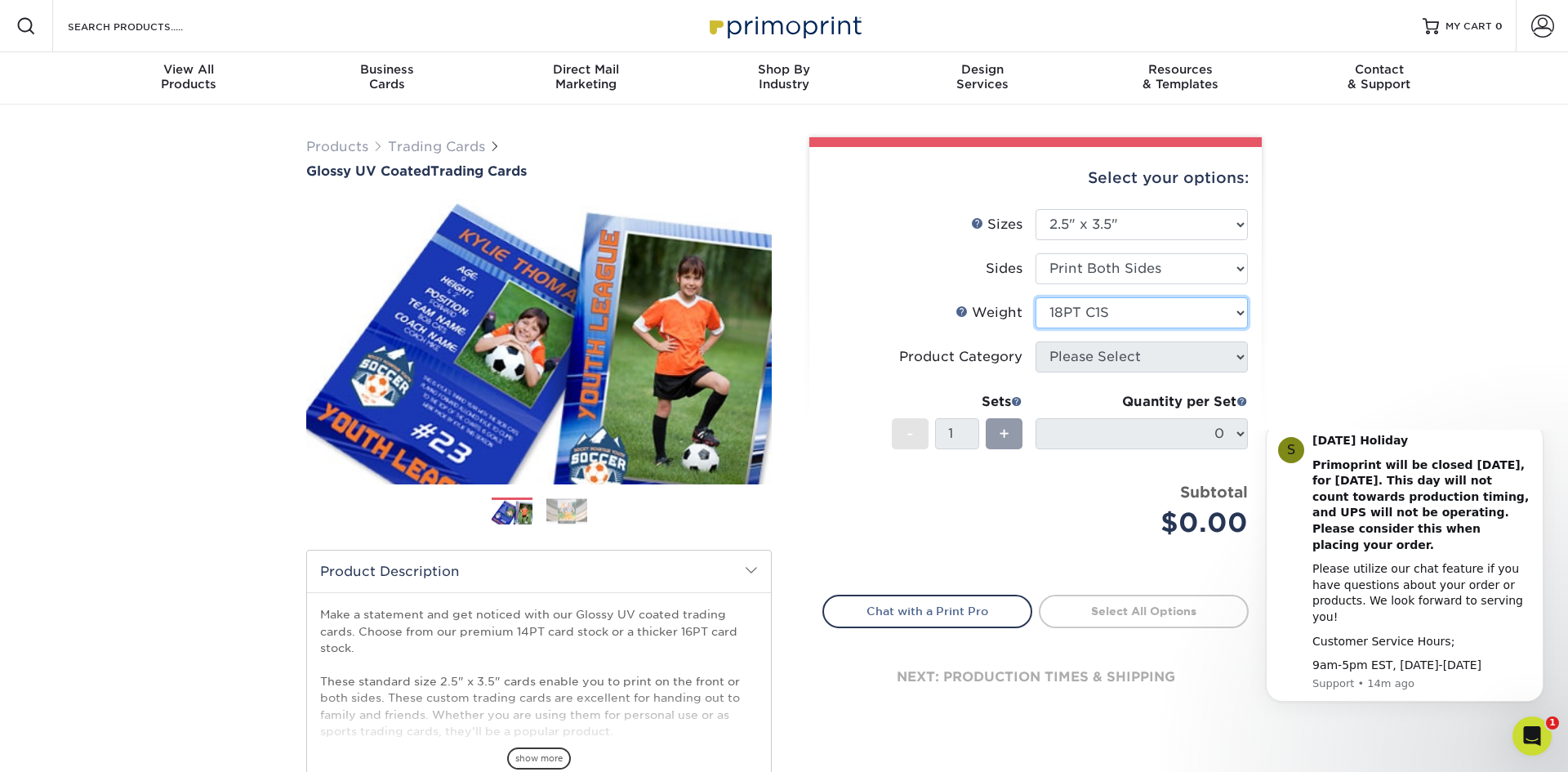
click at [1036, 297] on select "Please Select 16PT 14PT 18PT C1S" at bounding box center [1142, 312] width 212 height 31
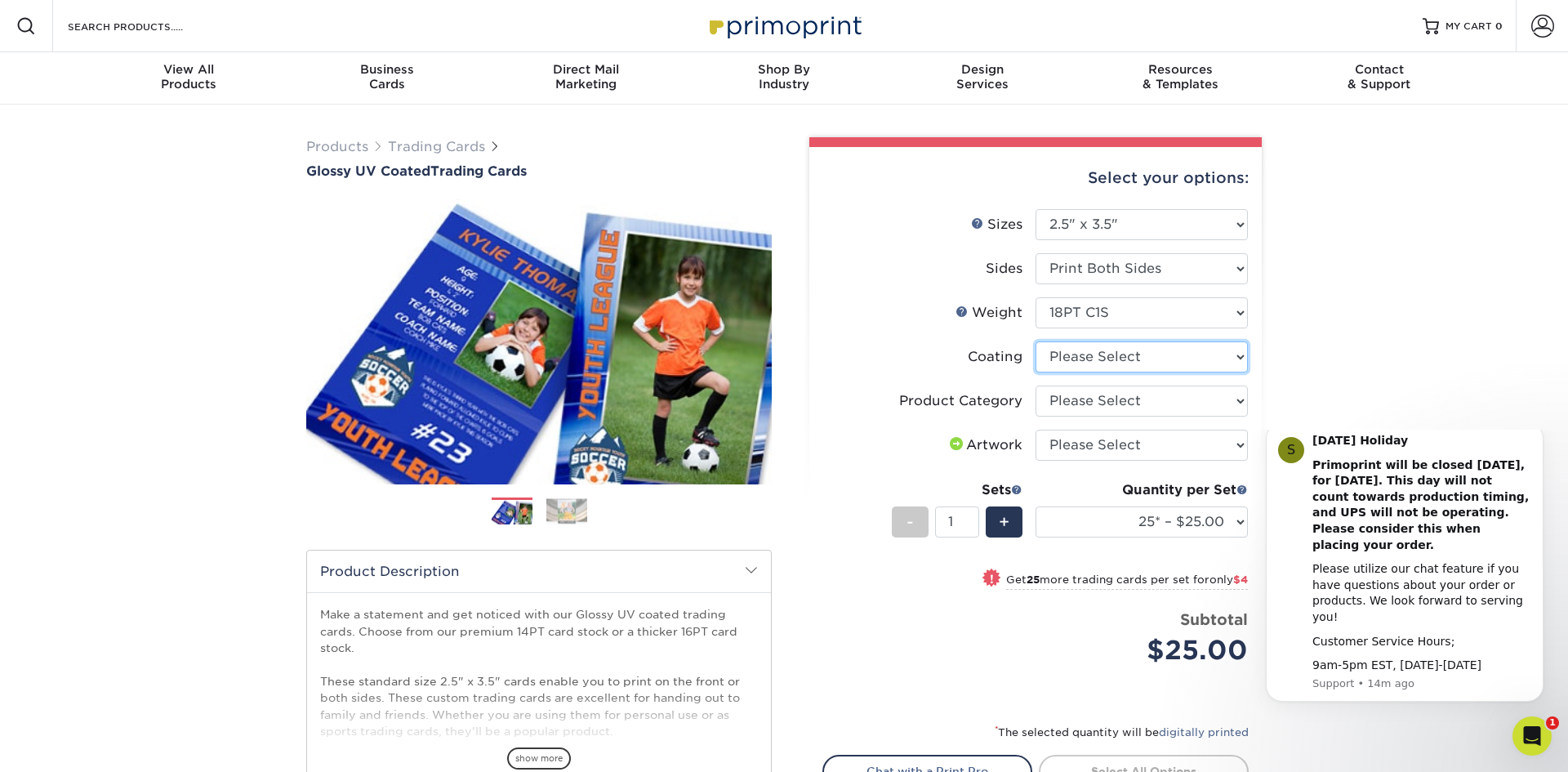
click at [1135, 355] on select at bounding box center [1142, 357] width 212 height 31
select select "1e8116af-acfc-44b1-83dc-8181aa338834"
click at [1036, 342] on select at bounding box center [1142, 357] width 212 height 31
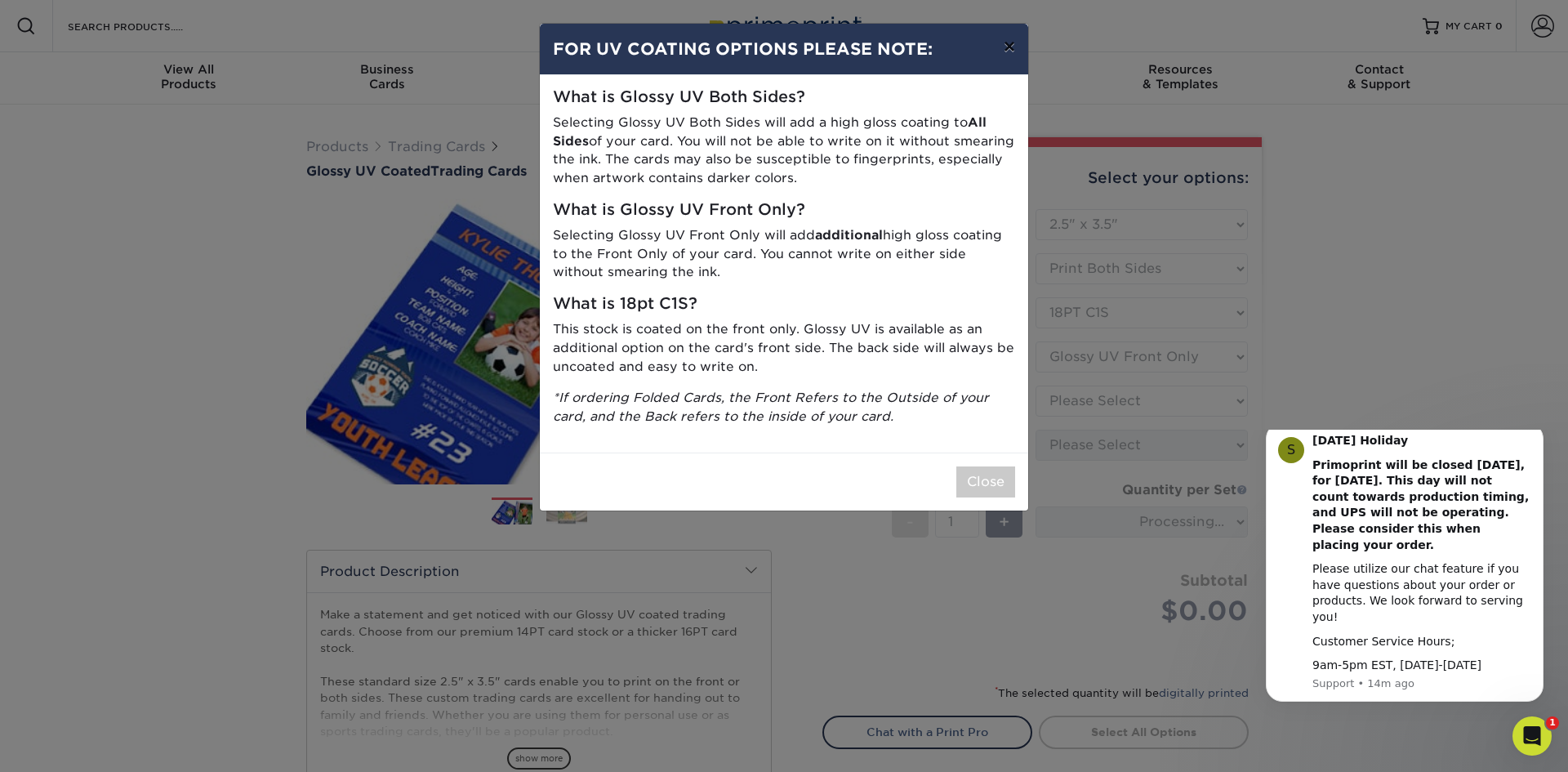
click at [1009, 43] on button "×" at bounding box center [1009, 46] width 38 height 45
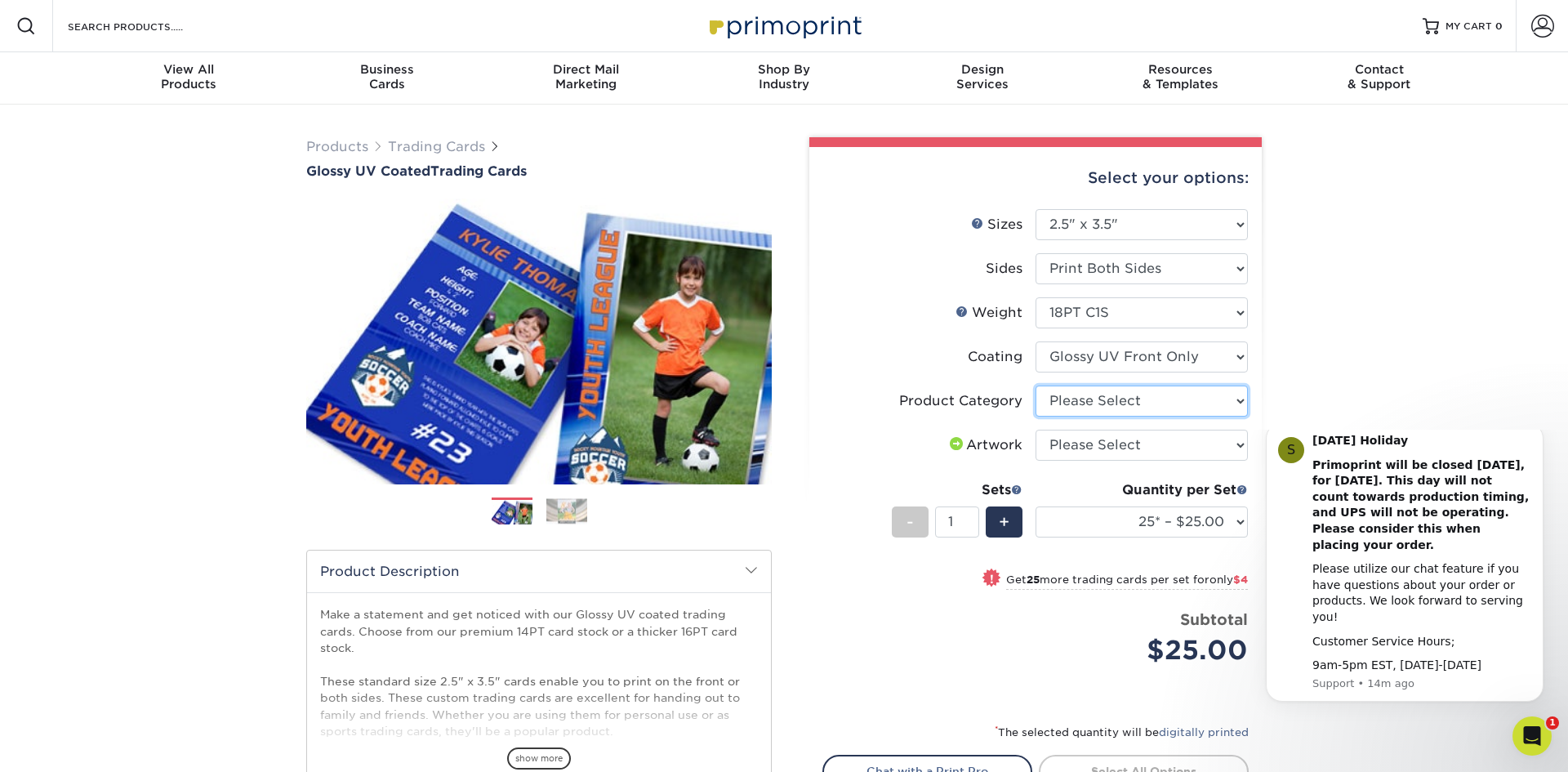
click at [1129, 395] on select "Please Select Trading Cards" at bounding box center [1142, 401] width 212 height 31
select select "c2f9bce9-36c2-409d-b101-c29d9d031e18"
click at [1036, 386] on select "Please Select Trading Cards" at bounding box center [1142, 401] width 212 height 31
click at [1119, 442] on select "Please Select I will upload files I need a design - $100" at bounding box center [1142, 445] width 212 height 31
select select "upload"
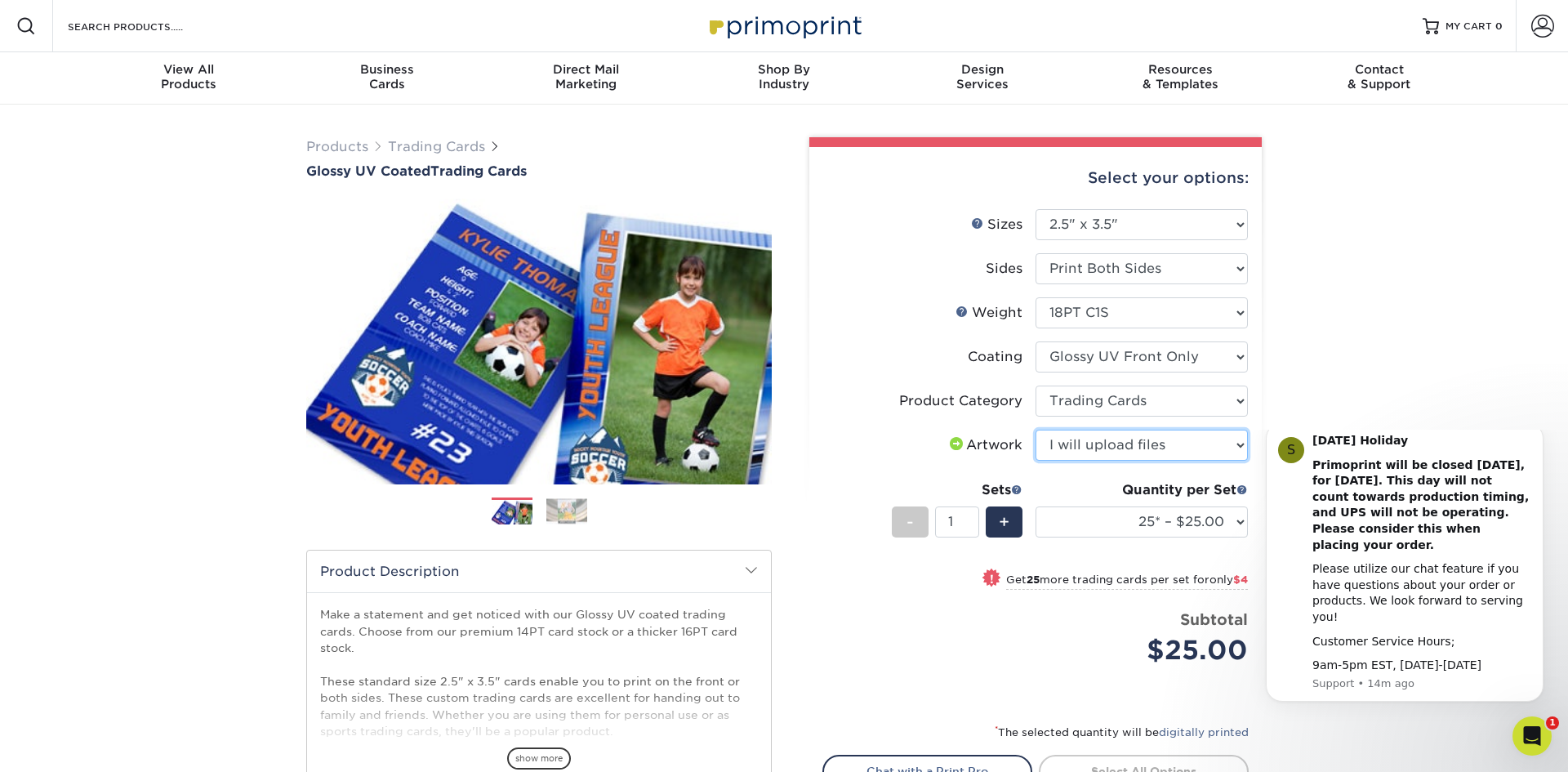
click at [1036, 429] on select "Please Select I will upload files I need a design - $100" at bounding box center [1142, 445] width 212 height 31
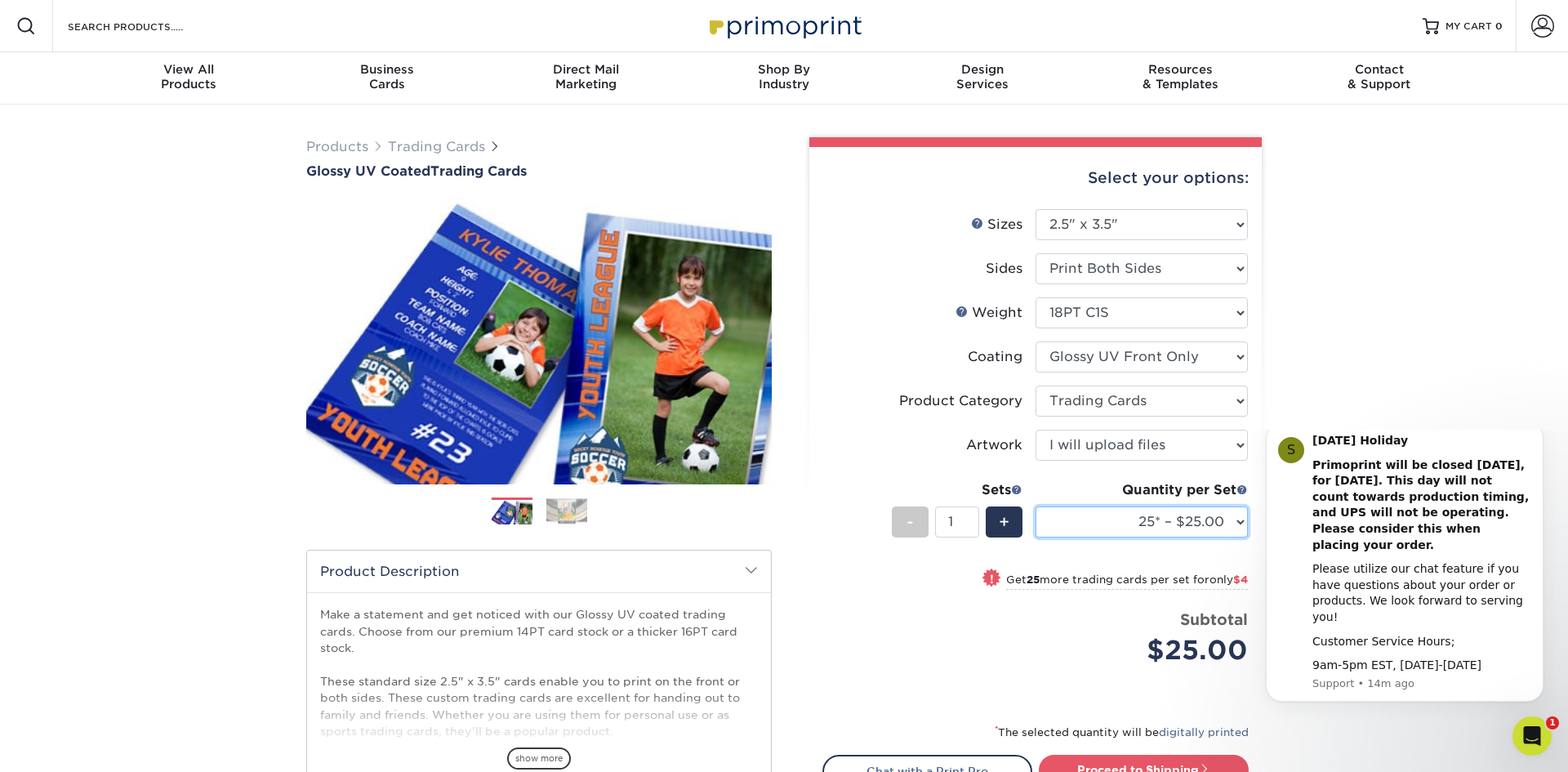
click at [1175, 521] on select "25* – $25.00 50* – $29.00 75* – $37.00 100* – $41.00 250* – $48.00 500 – $58.00…" at bounding box center [1142, 522] width 212 height 31
select select "1000 – $78.00"
click at [1036, 507] on select "25* – $25.00 50* – $29.00 75* – $37.00 100* – $41.00 250* – $48.00 500 – $58.00…" at bounding box center [1142, 522] width 212 height 31
